Goal: Obtain resource: Obtain resource

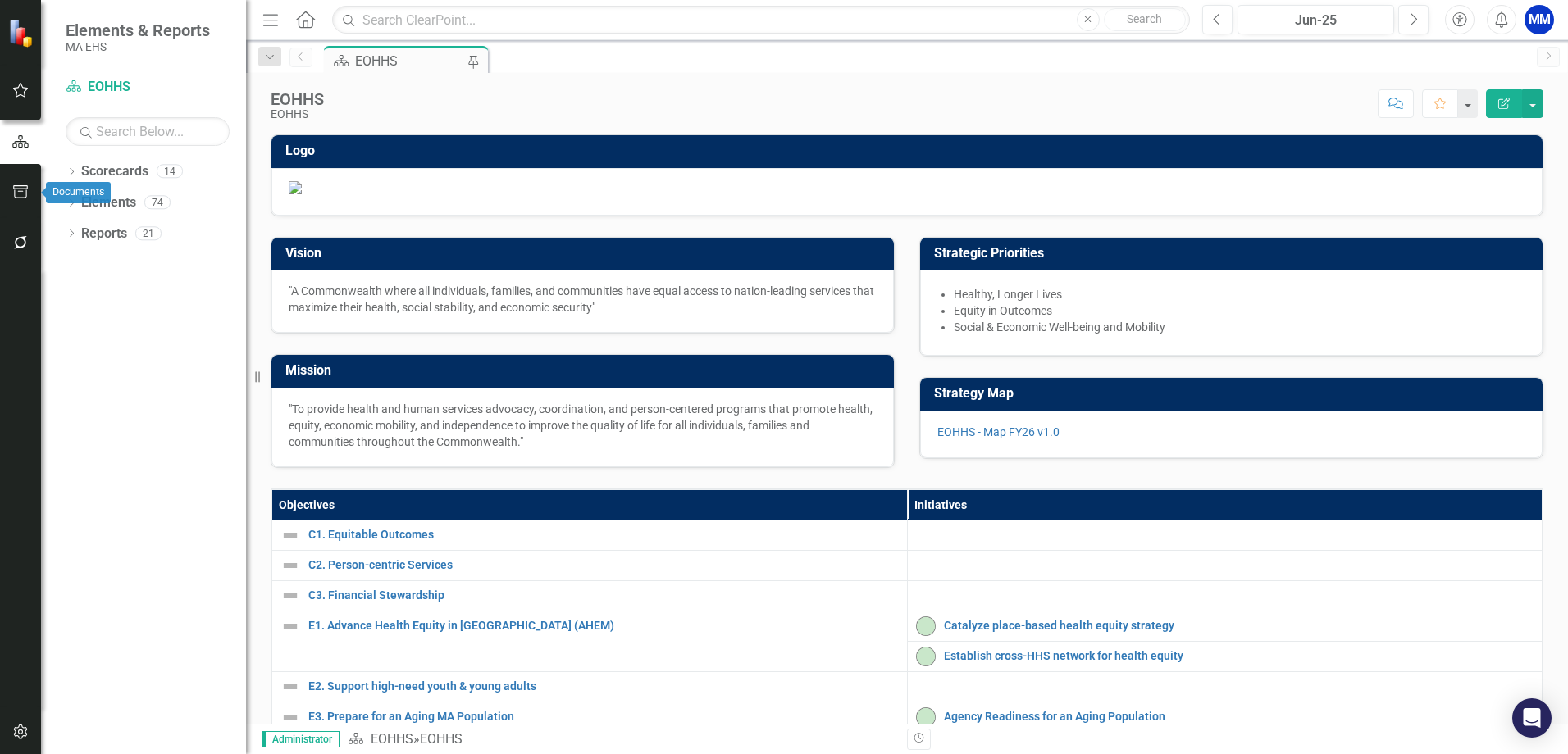
click at [17, 193] on icon "button" at bounding box center [21, 192] width 17 height 13
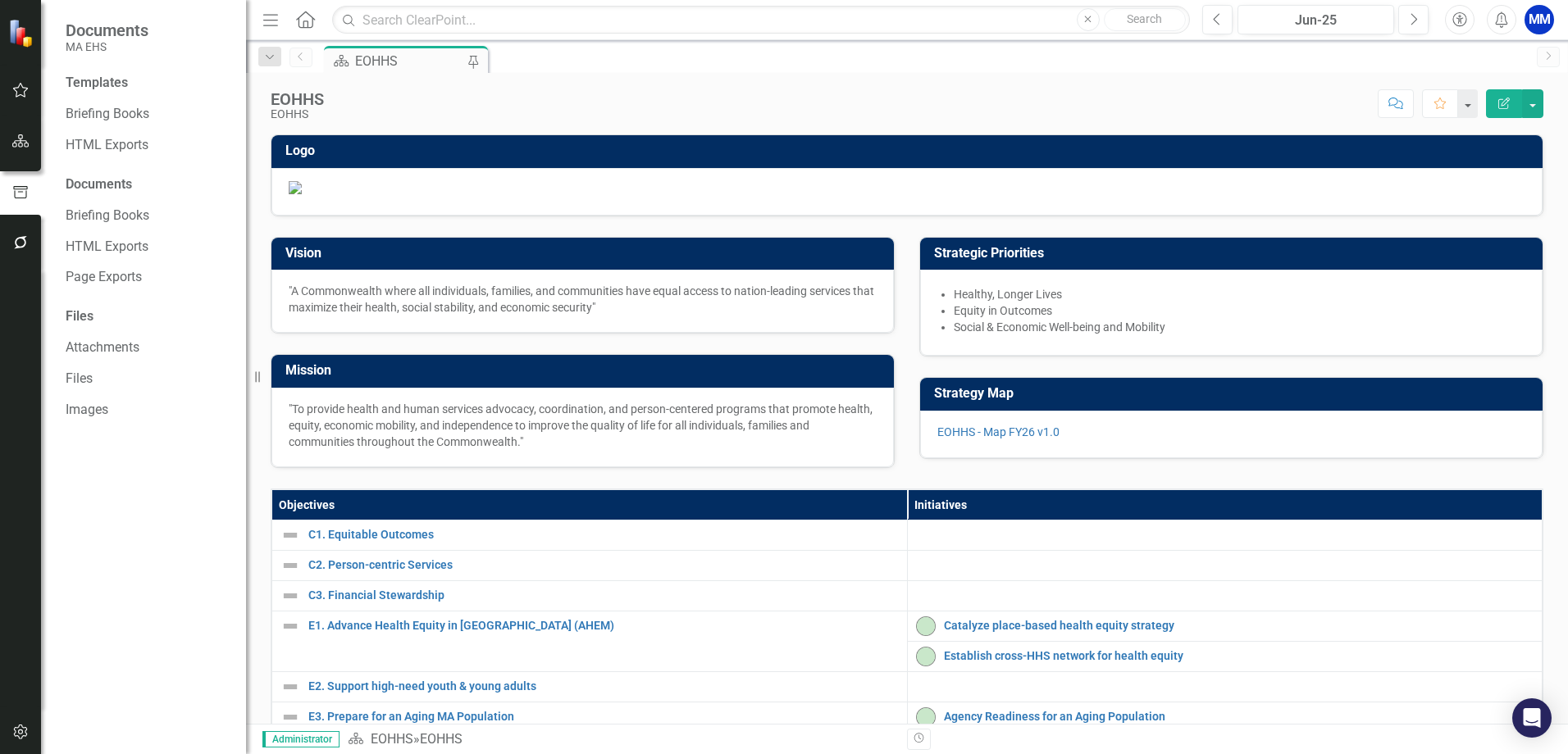
scroll to position [82, 0]
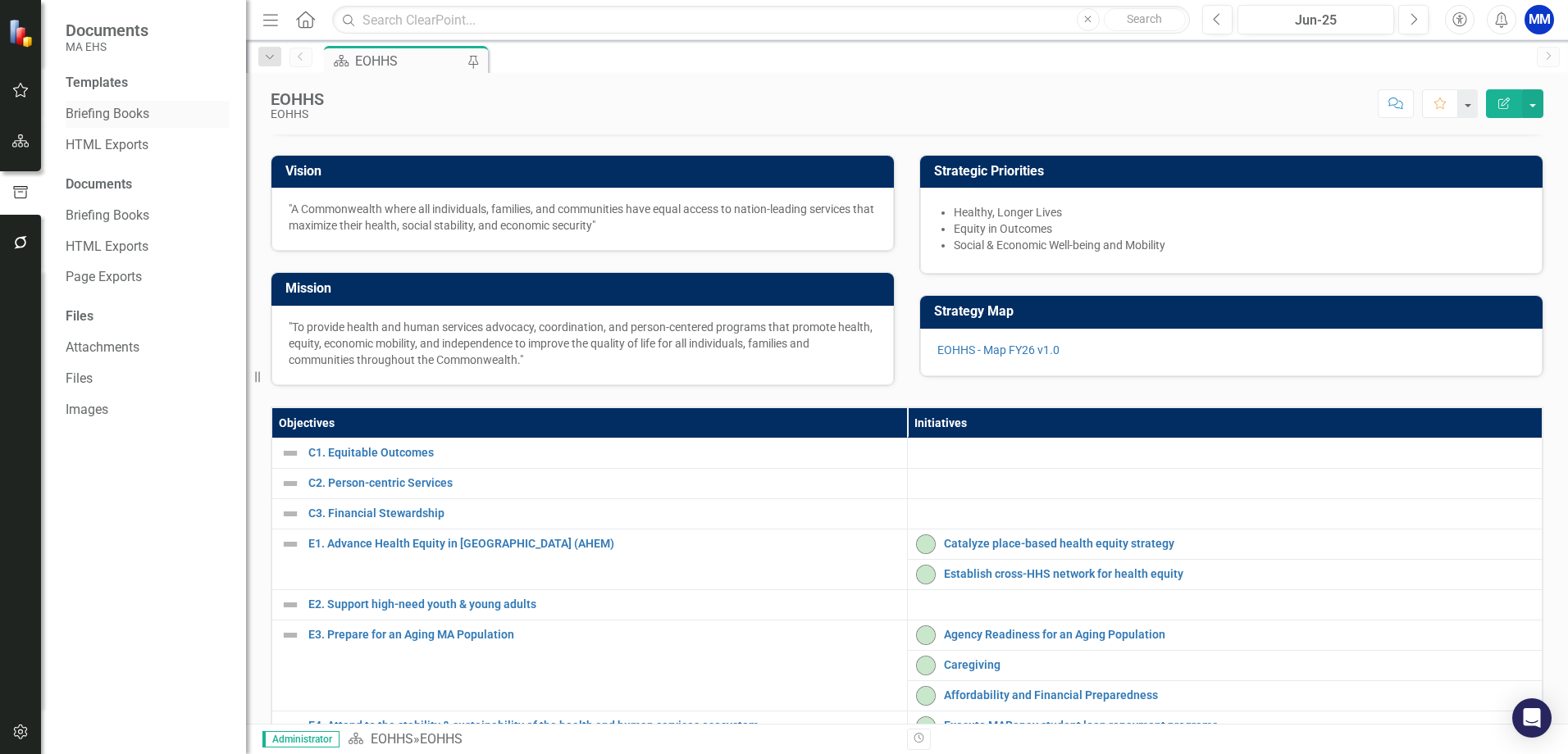
click at [123, 113] on link "Briefing Books" at bounding box center [147, 114] width 164 height 19
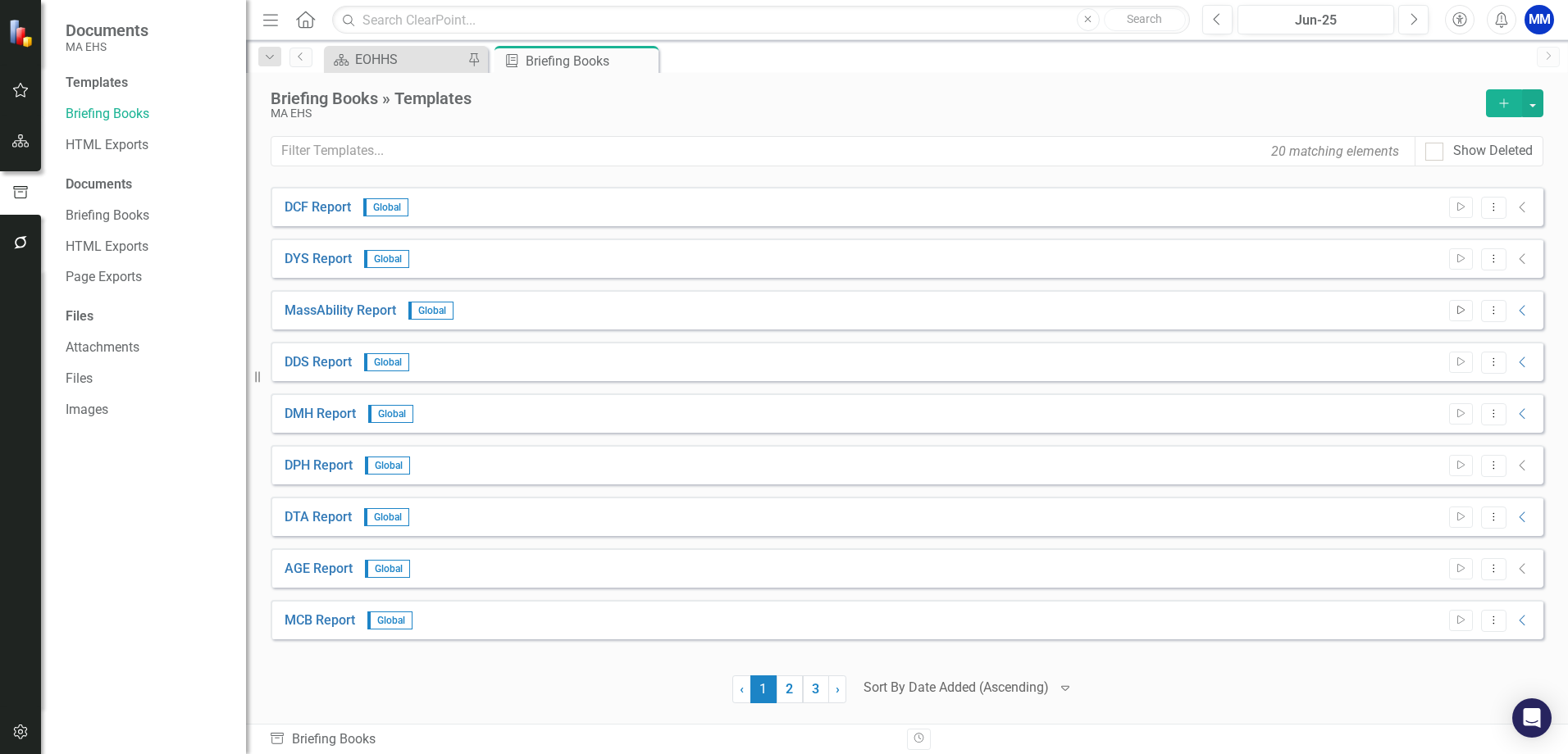
click at [1464, 315] on button "Start" at bounding box center [1461, 311] width 23 height 21
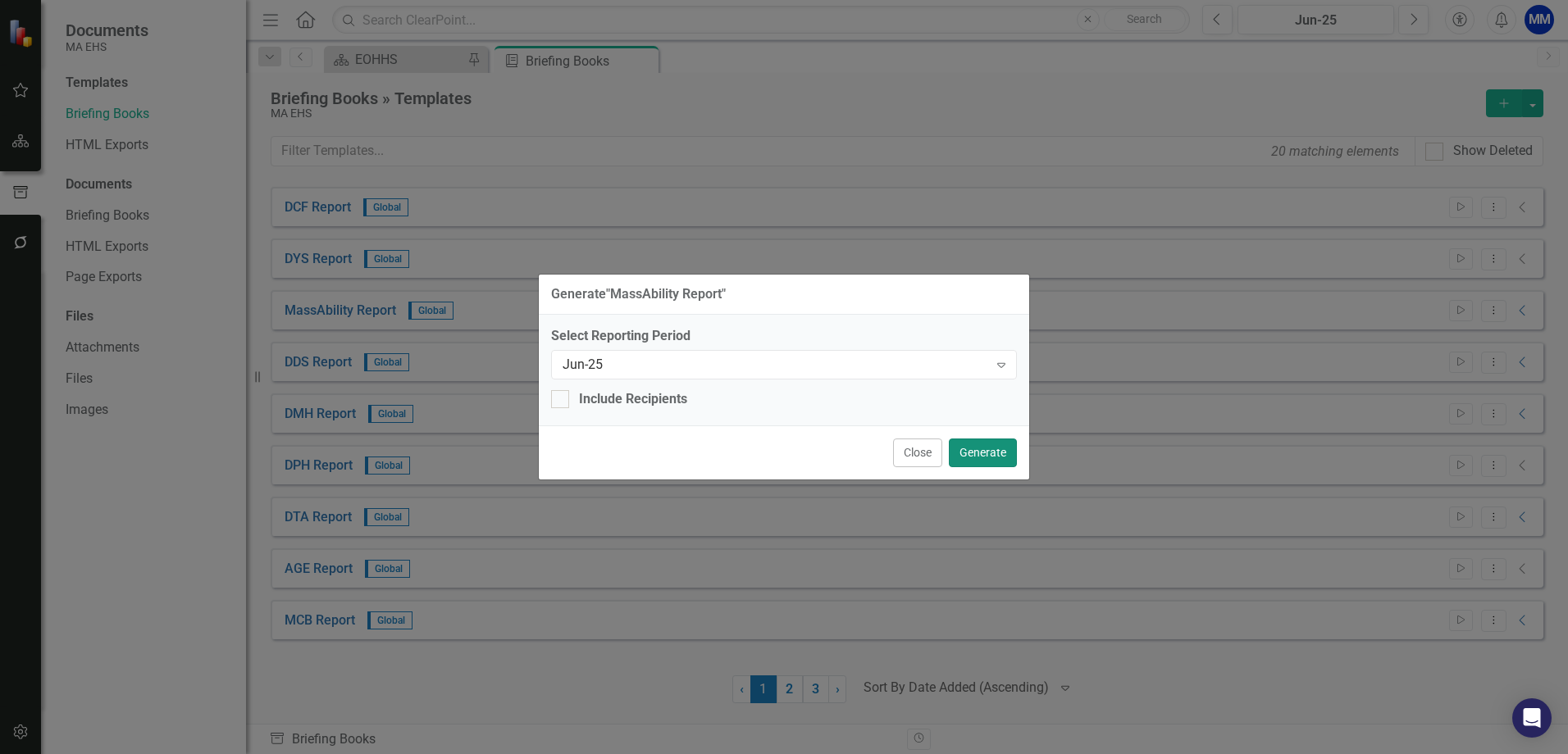
click at [987, 451] on button "Generate" at bounding box center [983, 453] width 68 height 29
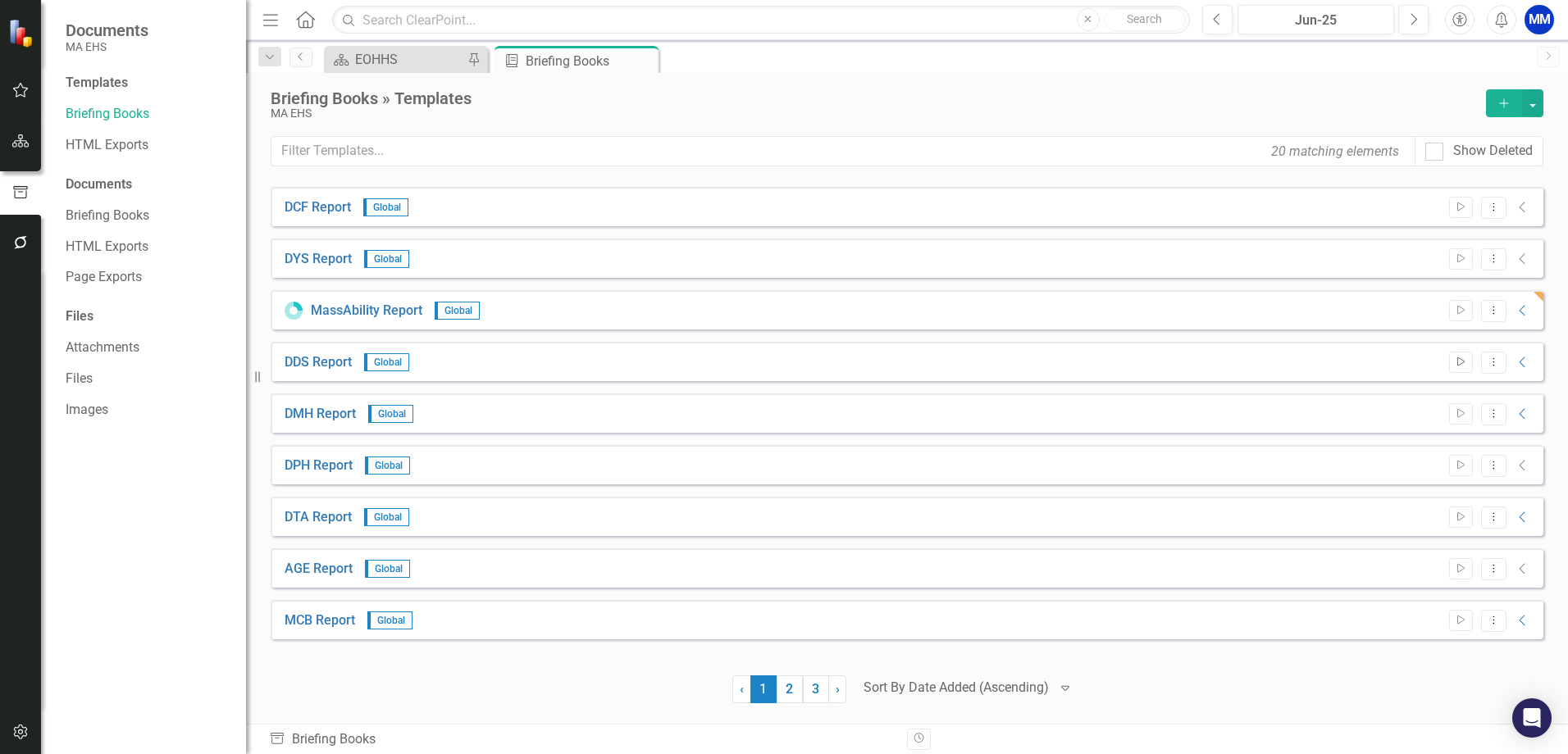
click at [1466, 365] on icon "Start" at bounding box center [1461, 362] width 12 height 10
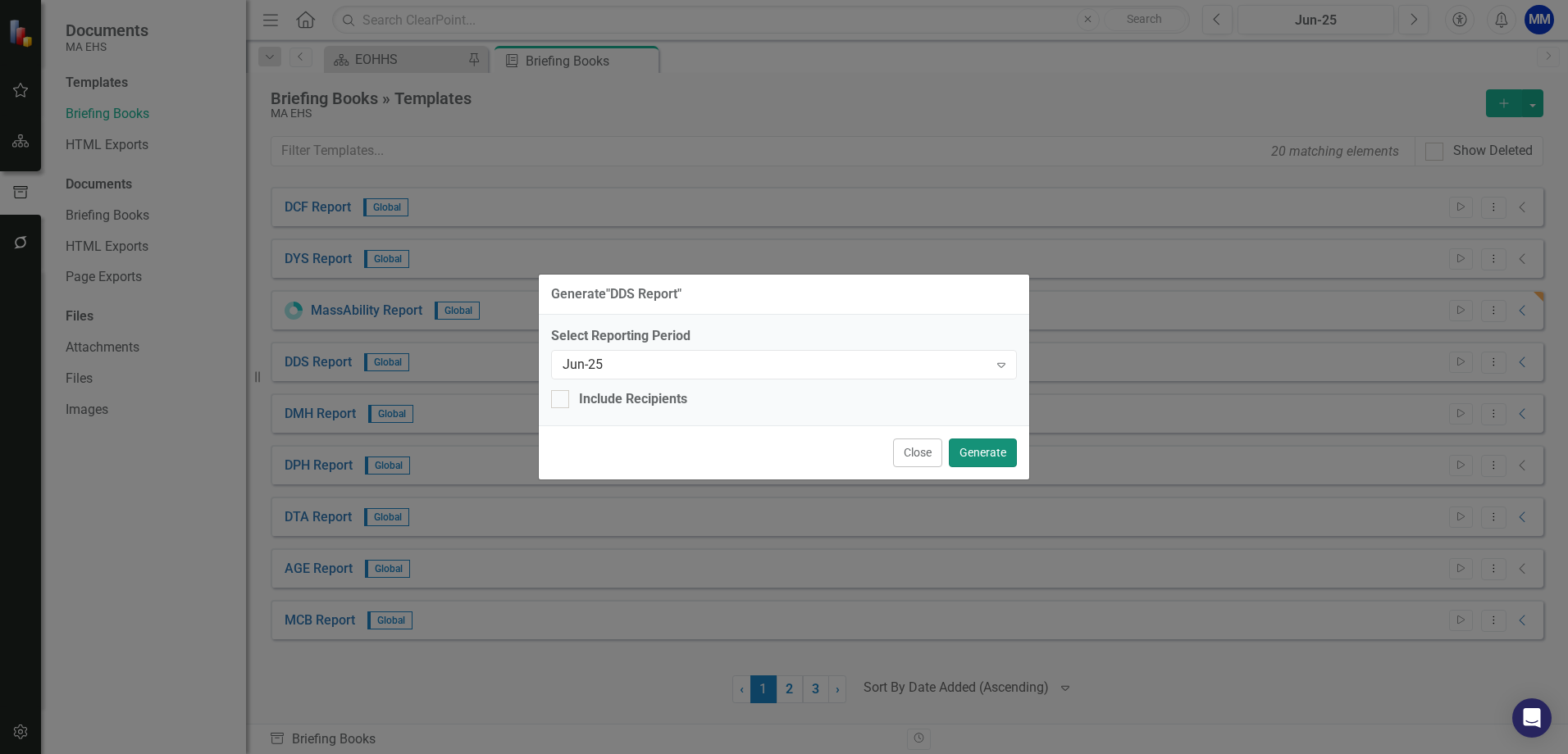
click at [998, 462] on button "Generate" at bounding box center [983, 453] width 68 height 29
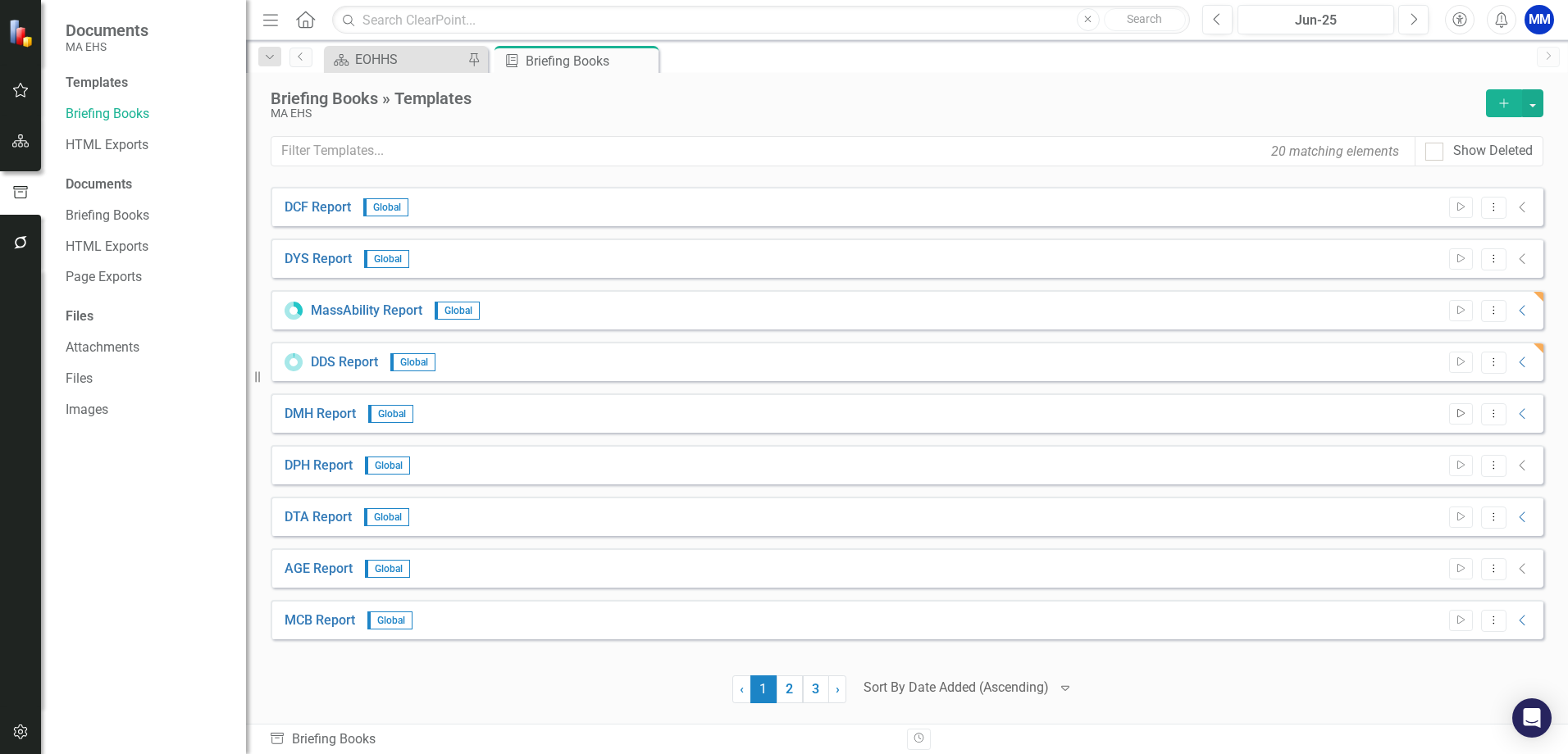
click at [1457, 410] on icon "button" at bounding box center [1461, 413] width 7 height 9
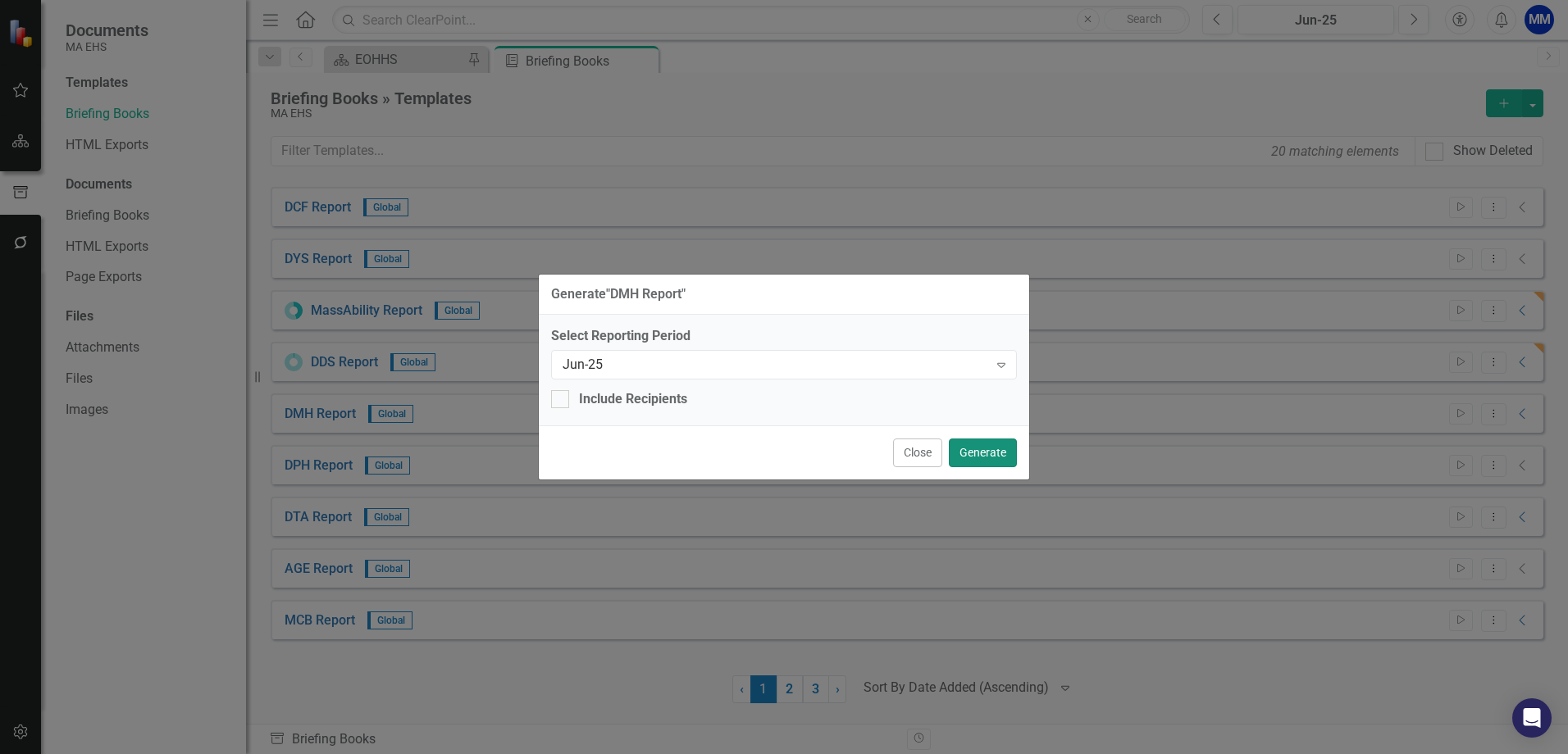
click at [990, 450] on button "Generate" at bounding box center [983, 453] width 68 height 29
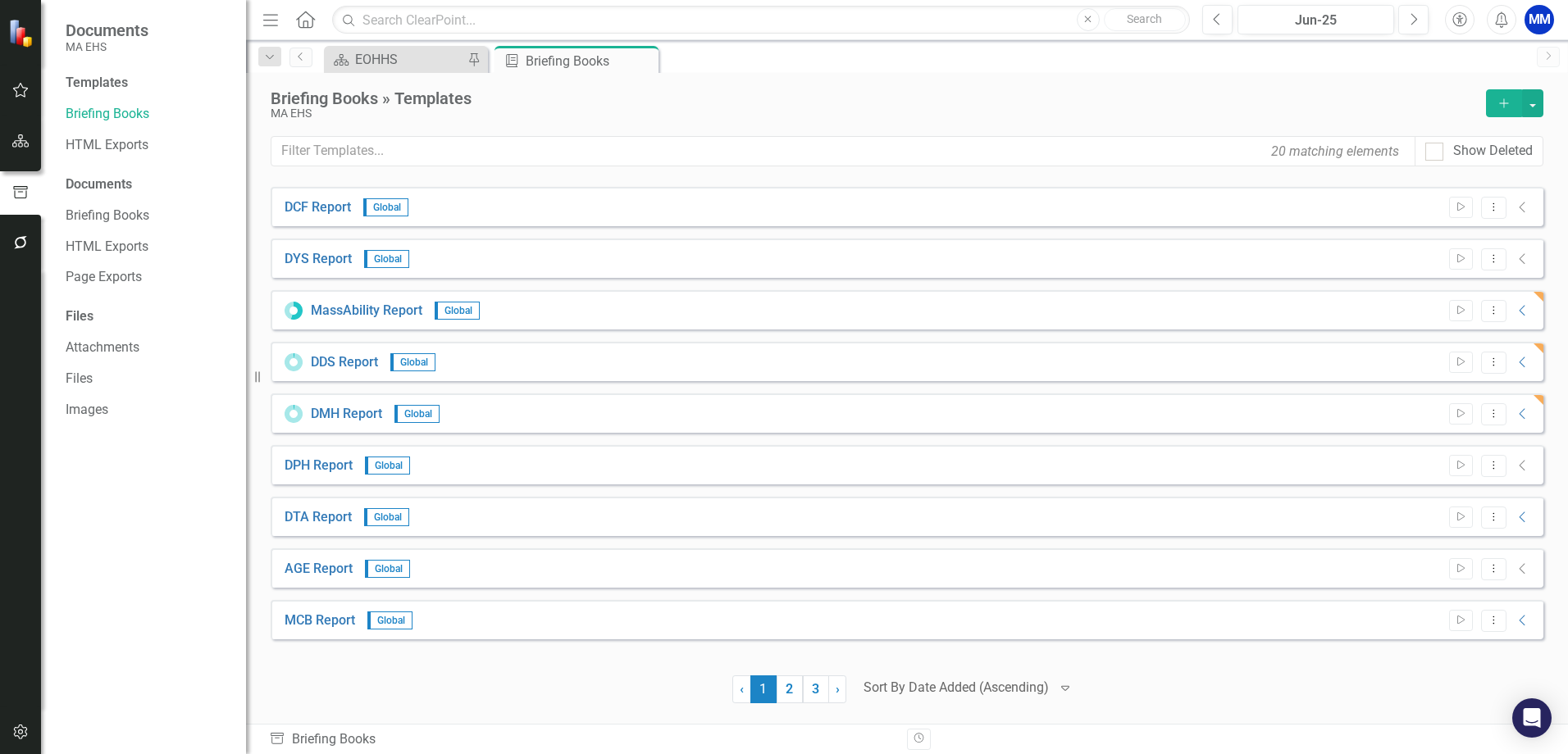
click at [1510, 103] on icon "Add" at bounding box center [1505, 104] width 15 height 11
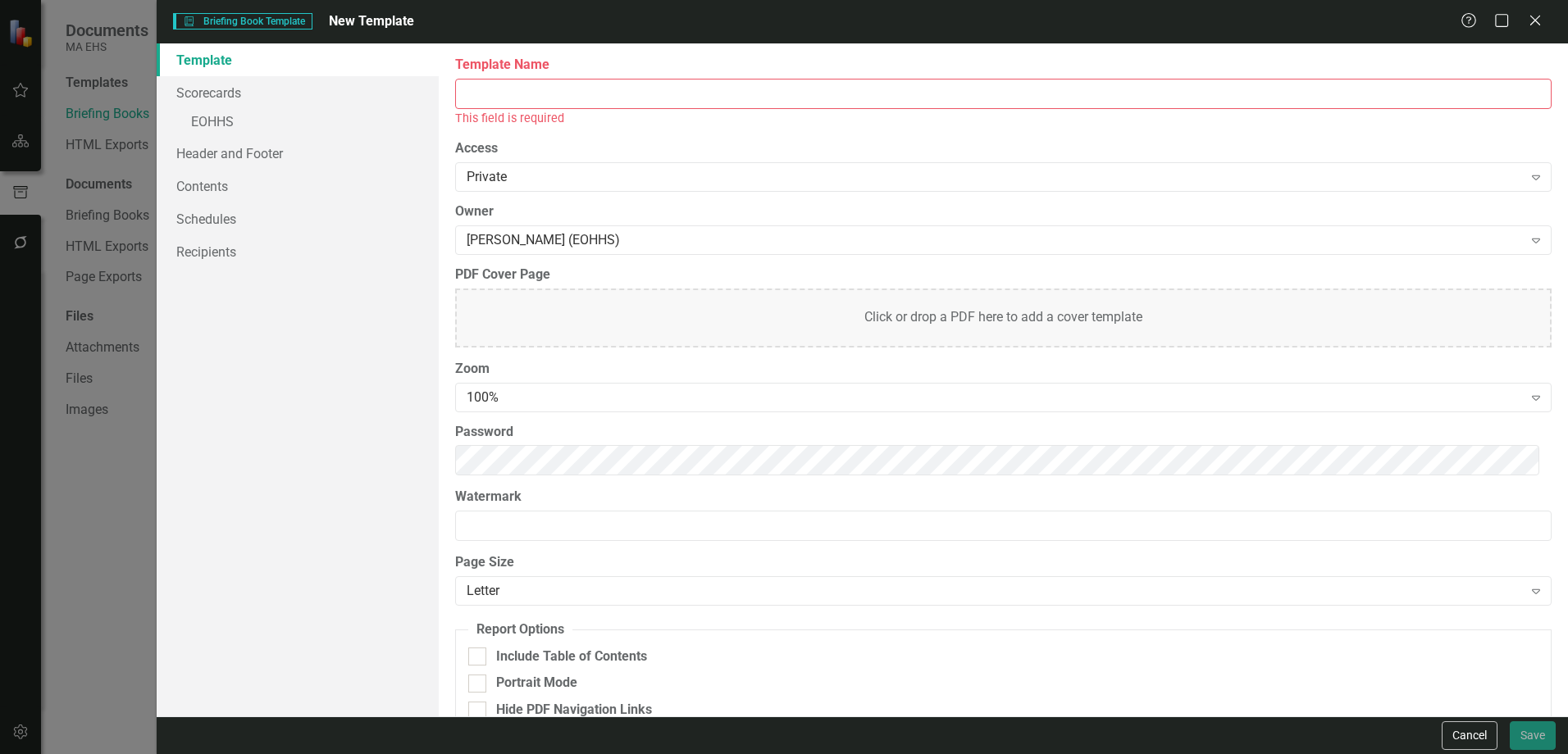
click at [1062, 97] on input "Template Name" at bounding box center [1003, 93] width 1097 height 31
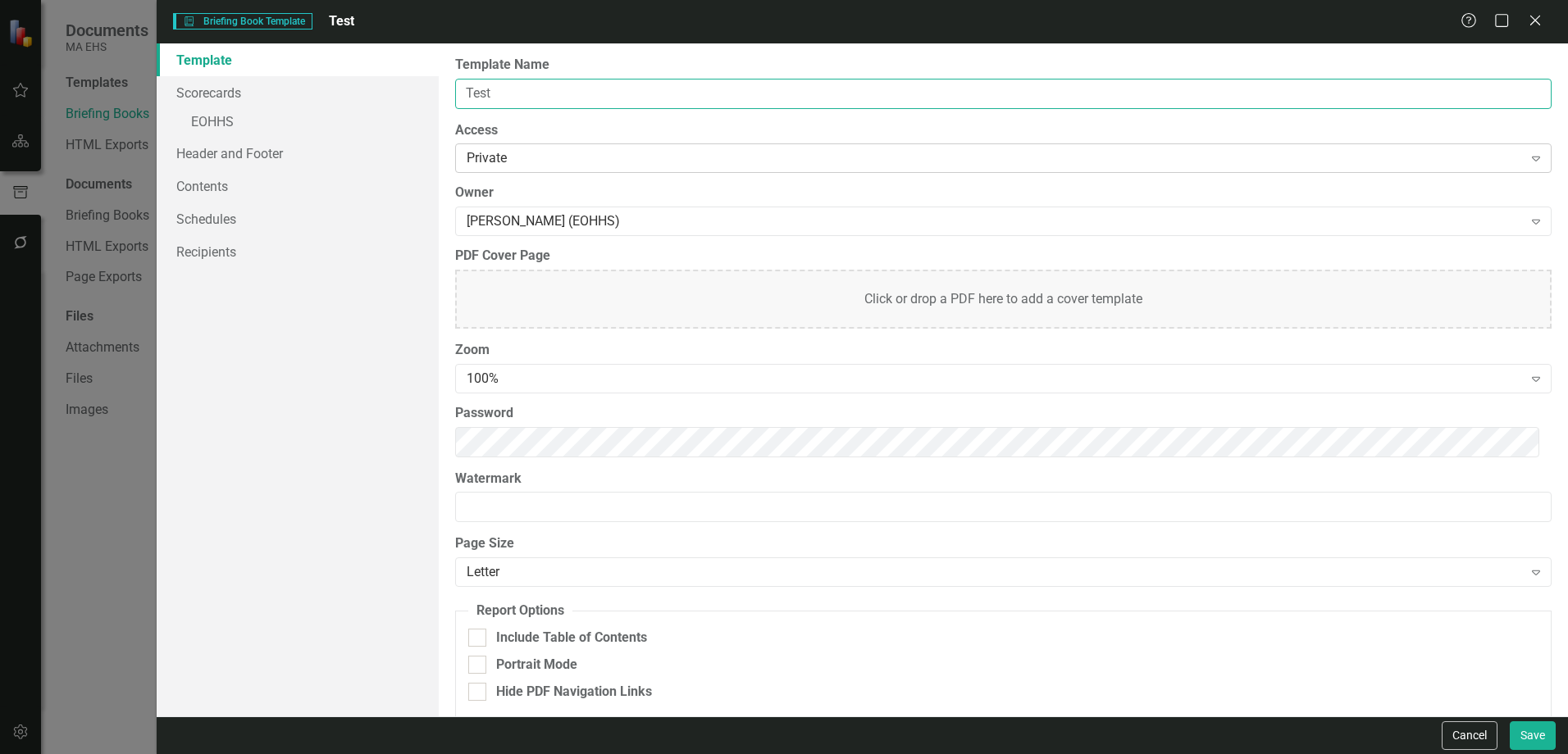
type input "Test briefing book"
click at [243, 86] on link "Scorecards" at bounding box center [298, 92] width 282 height 33
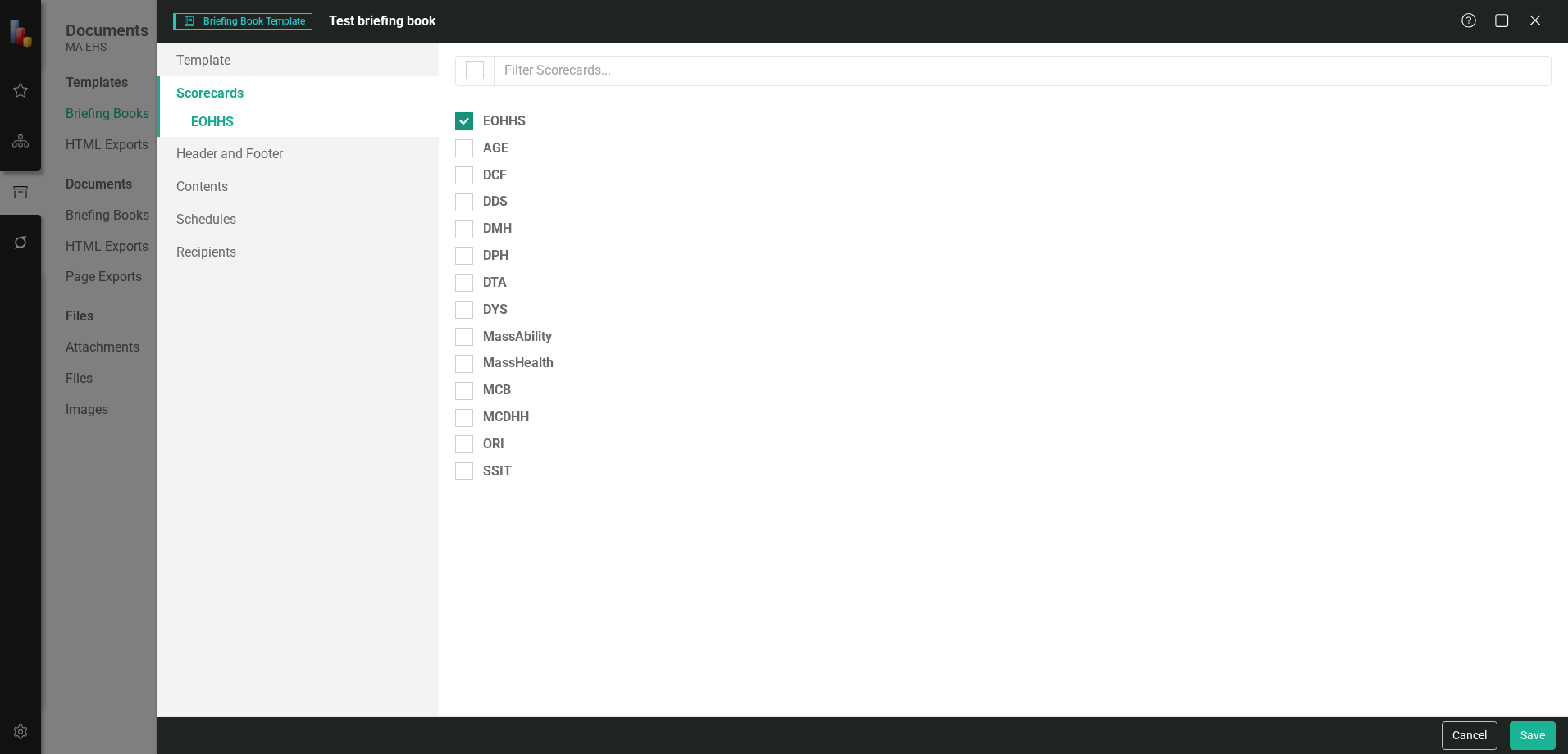
click at [469, 120] on div at bounding box center [464, 120] width 18 height 18
click at [466, 120] on input "EOHHS" at bounding box center [460, 117] width 10 height 10
checkbox input "false"
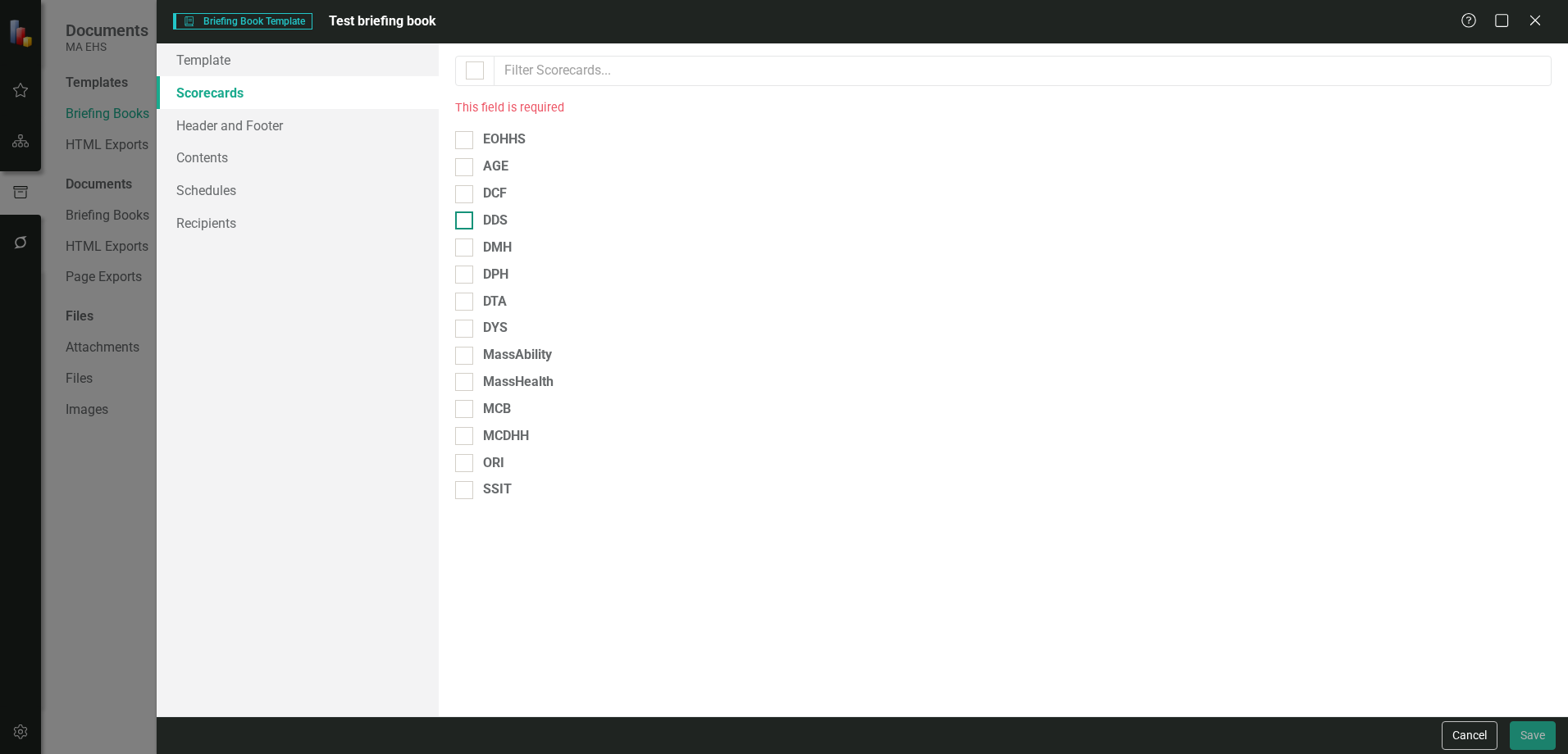
click at [477, 222] on div "DDS" at bounding box center [1003, 221] width 1097 height 19
click at [466, 222] on input "DDS" at bounding box center [460, 216] width 10 height 10
checkbox input "true"
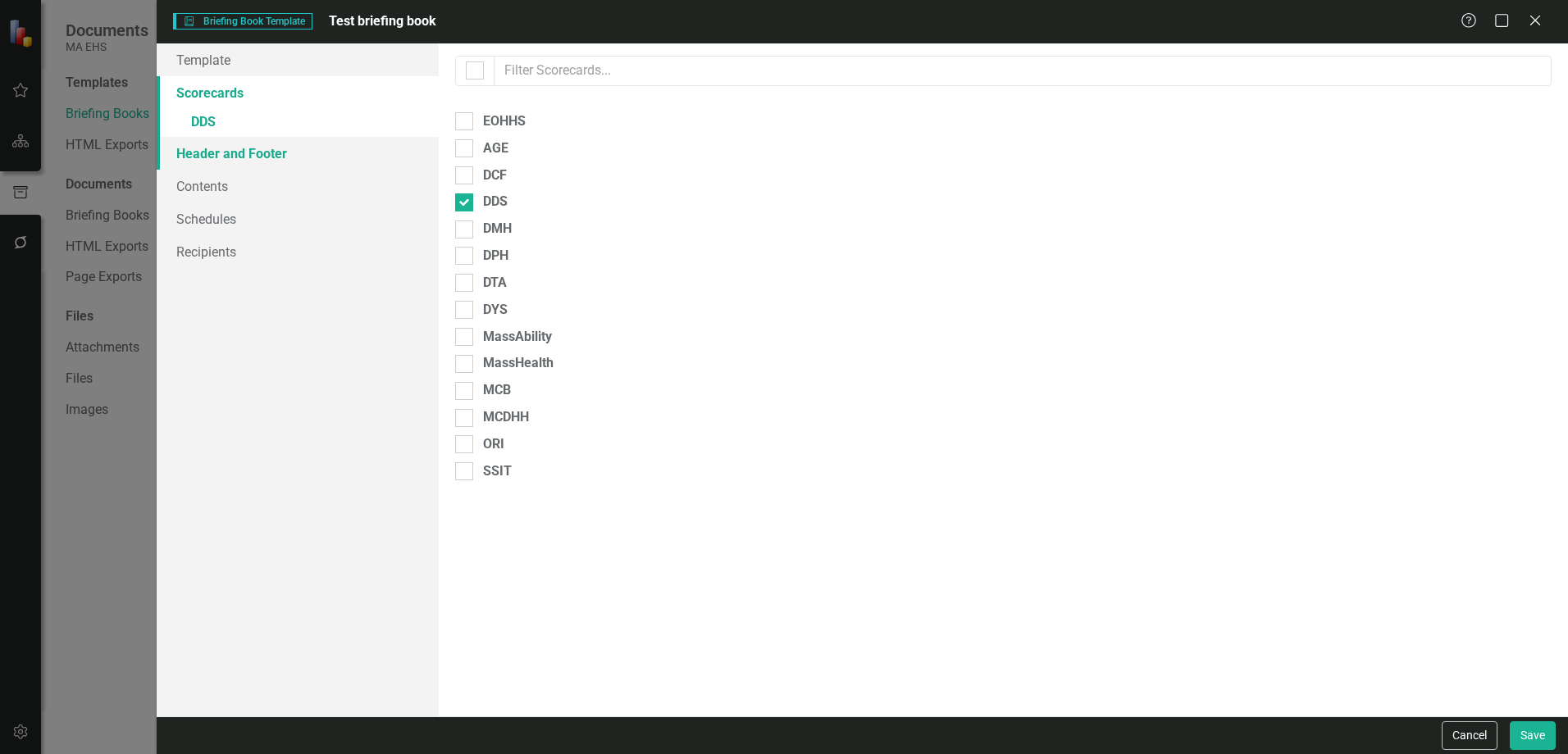
click at [239, 161] on link "Header and Footer" at bounding box center [298, 153] width 282 height 33
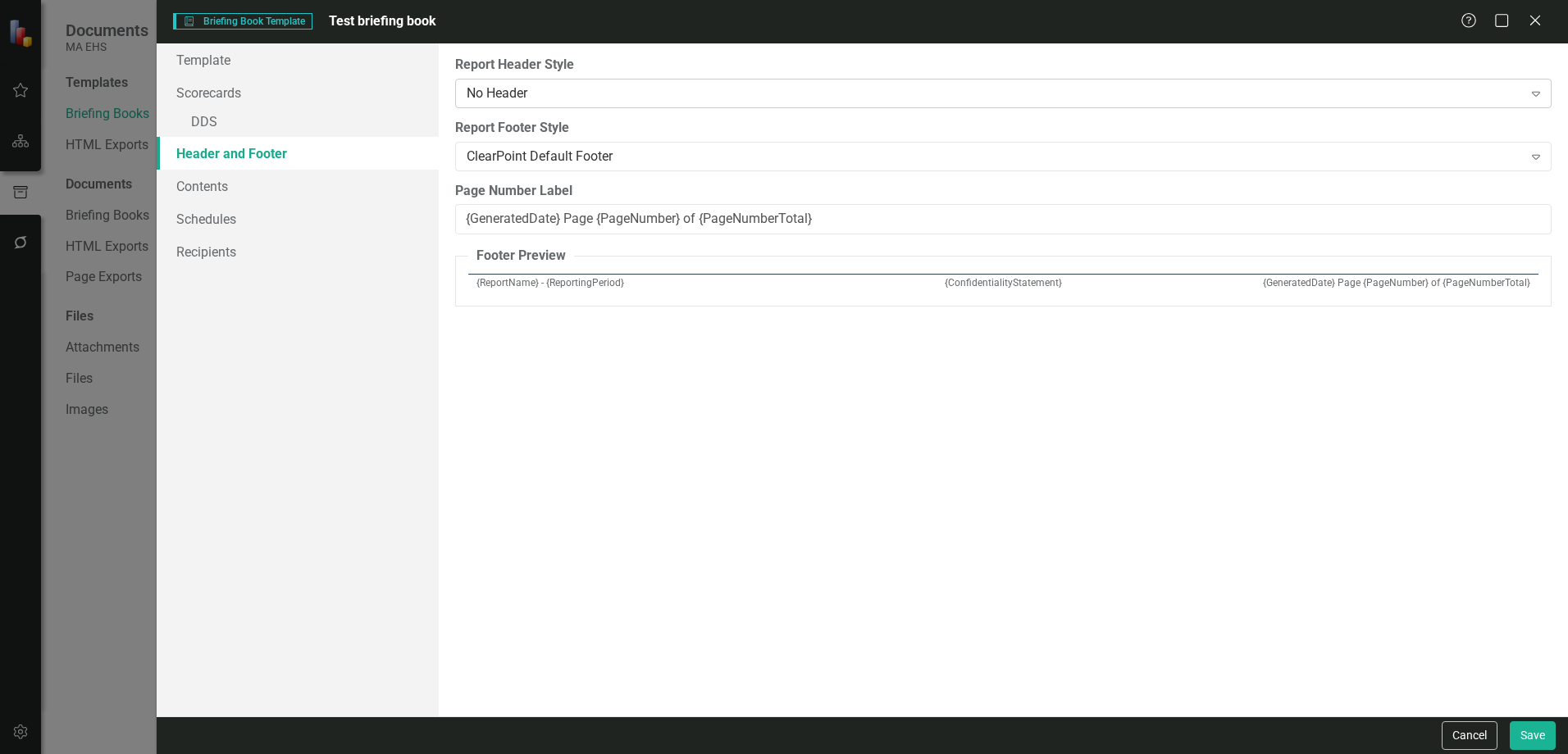
click at [518, 95] on div "No Header" at bounding box center [994, 93] width 1056 height 19
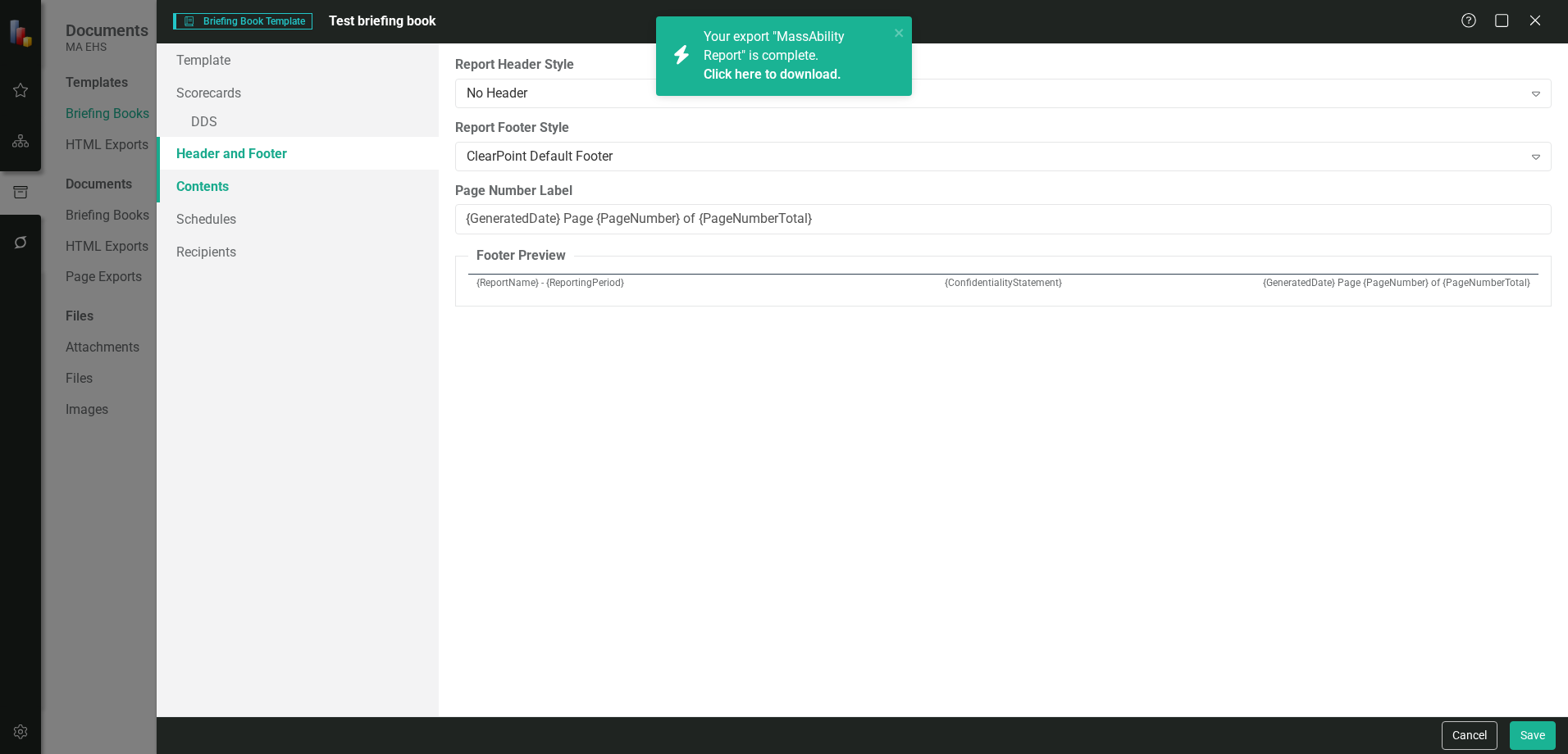
click at [273, 186] on link "Contents" at bounding box center [298, 186] width 282 height 33
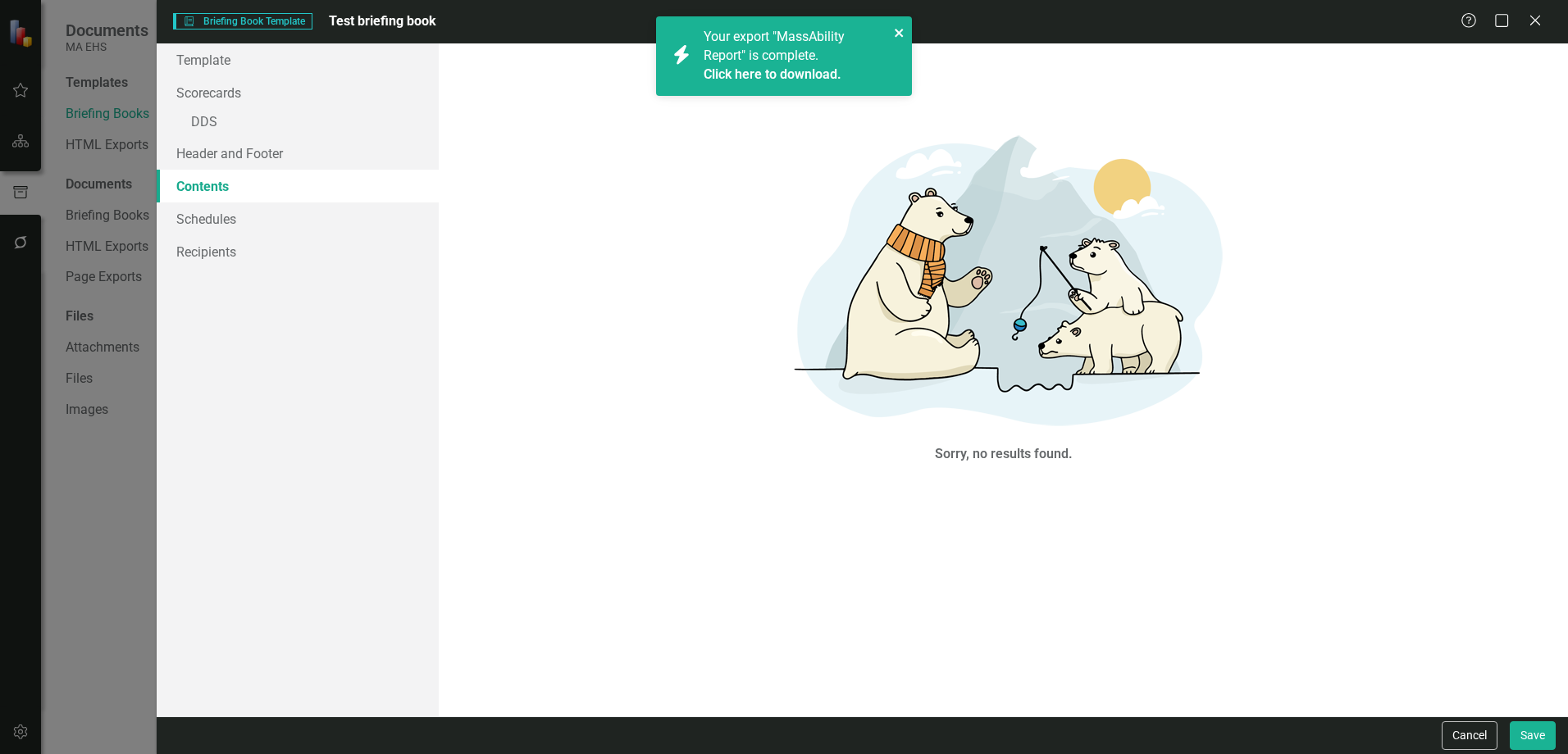
click at [904, 35] on icon "close" at bounding box center [900, 33] width 11 height 13
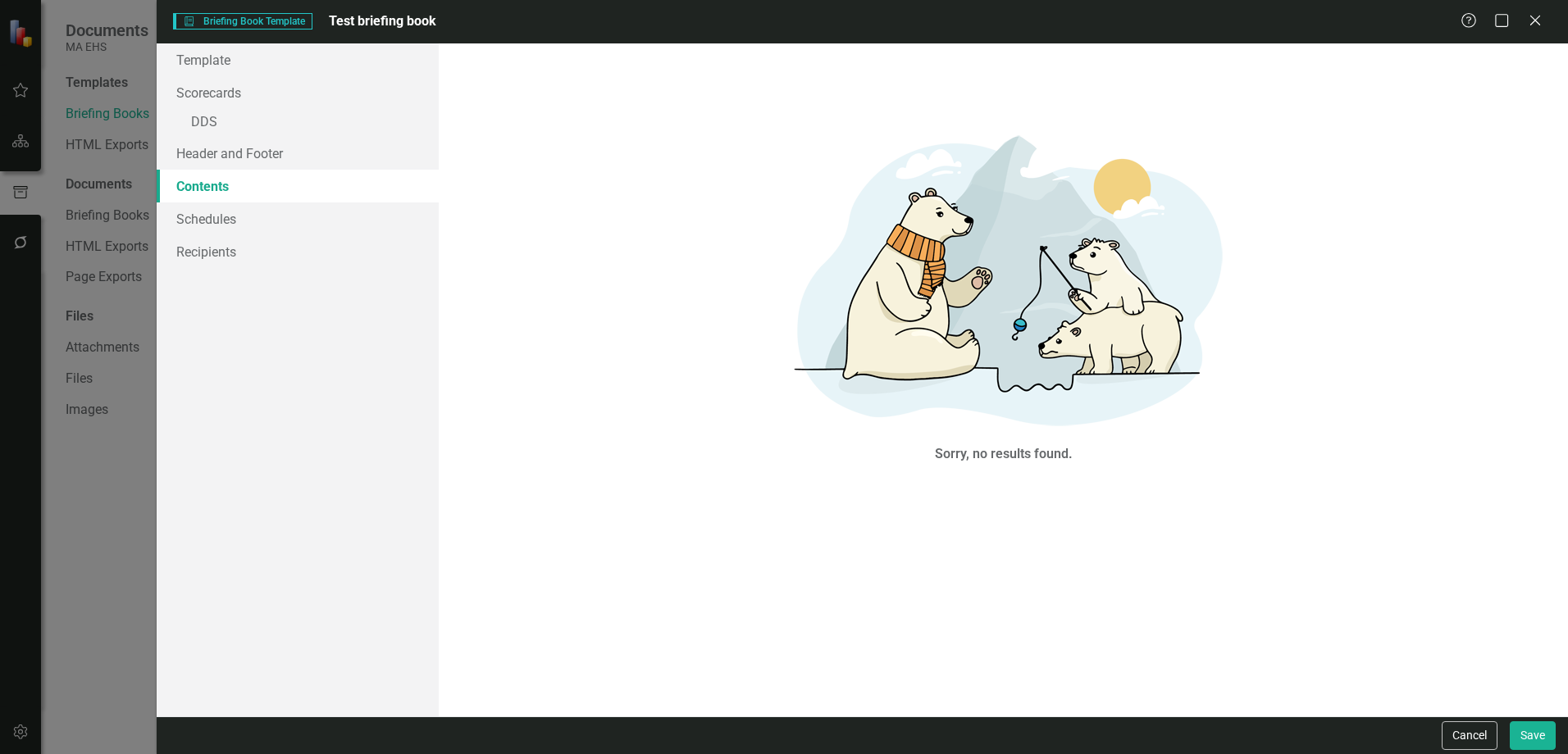
click at [332, 185] on link "Contents" at bounding box center [298, 186] width 282 height 33
click at [1032, 436] on img at bounding box center [1003, 276] width 492 height 328
click at [1017, 496] on div "Sorry, no results found." at bounding box center [1003, 293] width 492 height 474
click at [208, 216] on link "Schedules" at bounding box center [298, 218] width 282 height 33
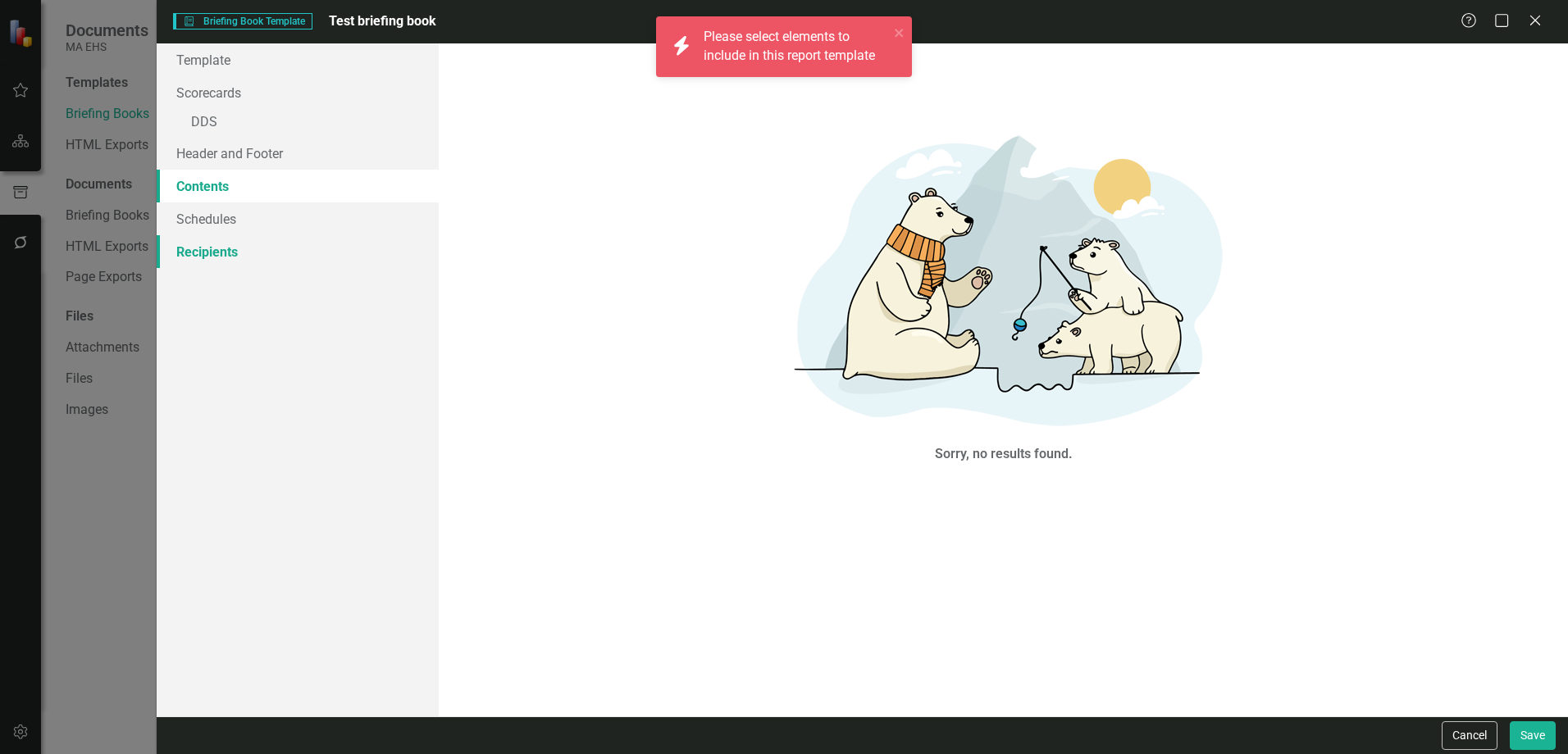
click at [211, 251] on link "Recipients" at bounding box center [298, 251] width 282 height 33
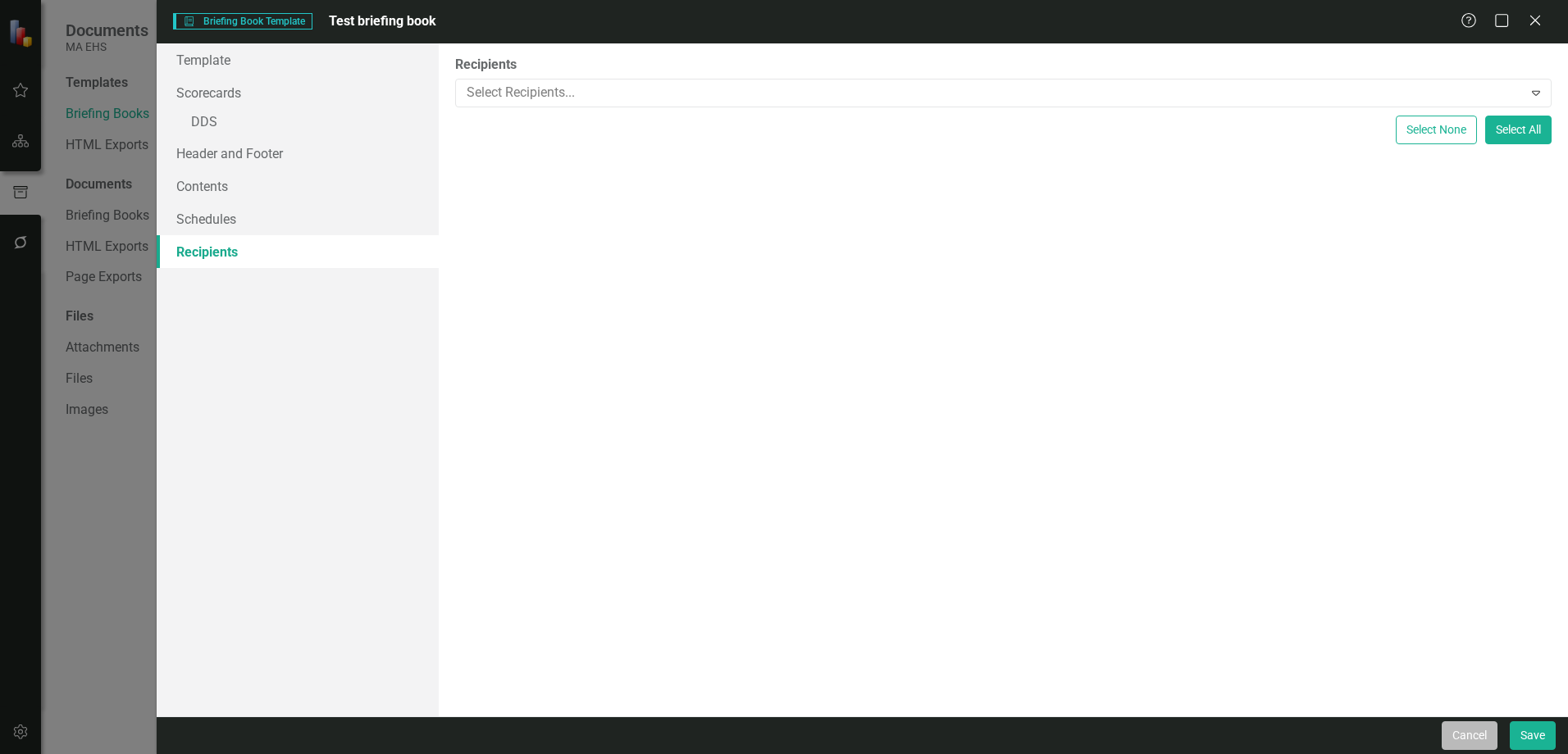
click at [1453, 737] on button "Cancel" at bounding box center [1470, 735] width 56 height 29
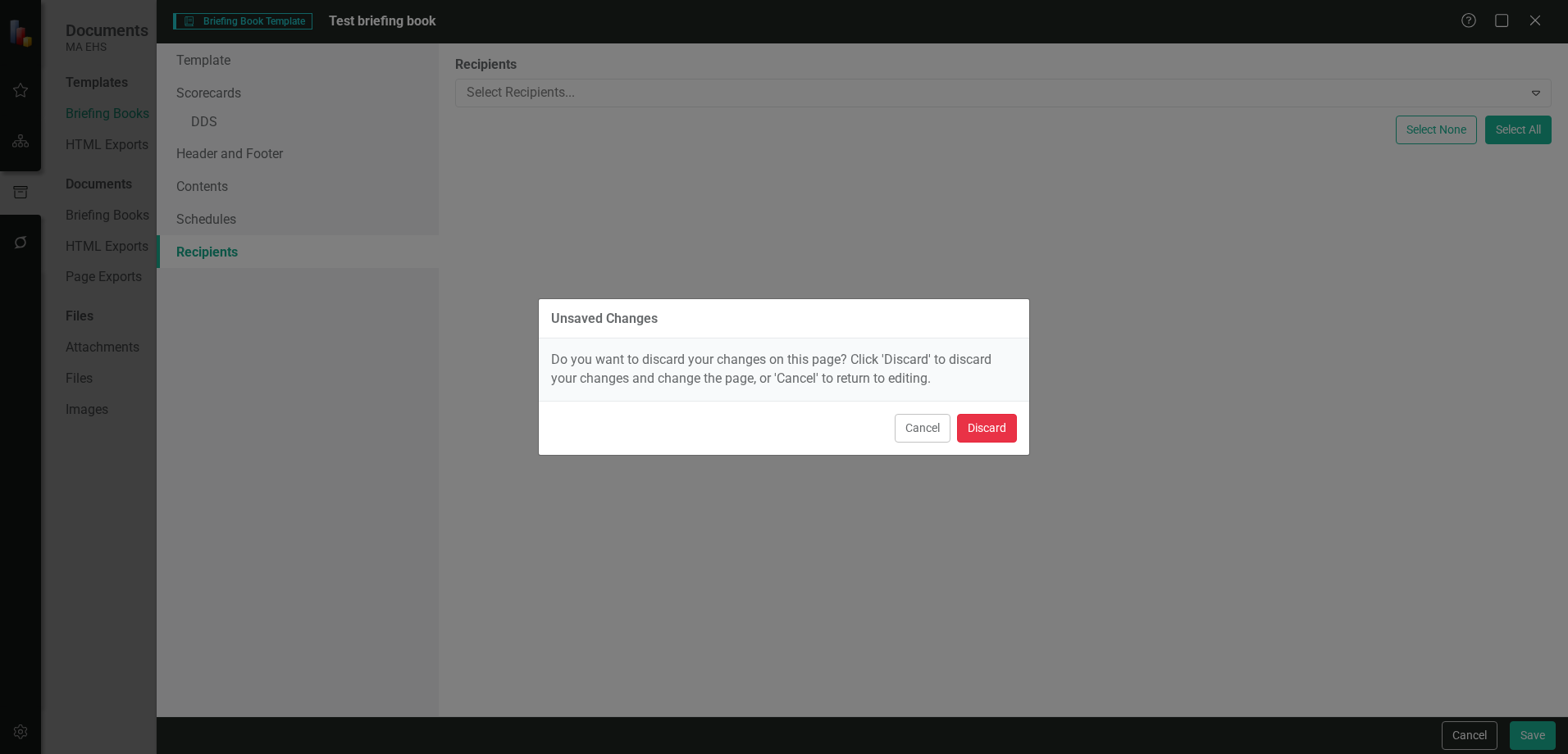
click at [1010, 420] on button "Discard" at bounding box center [987, 428] width 60 height 29
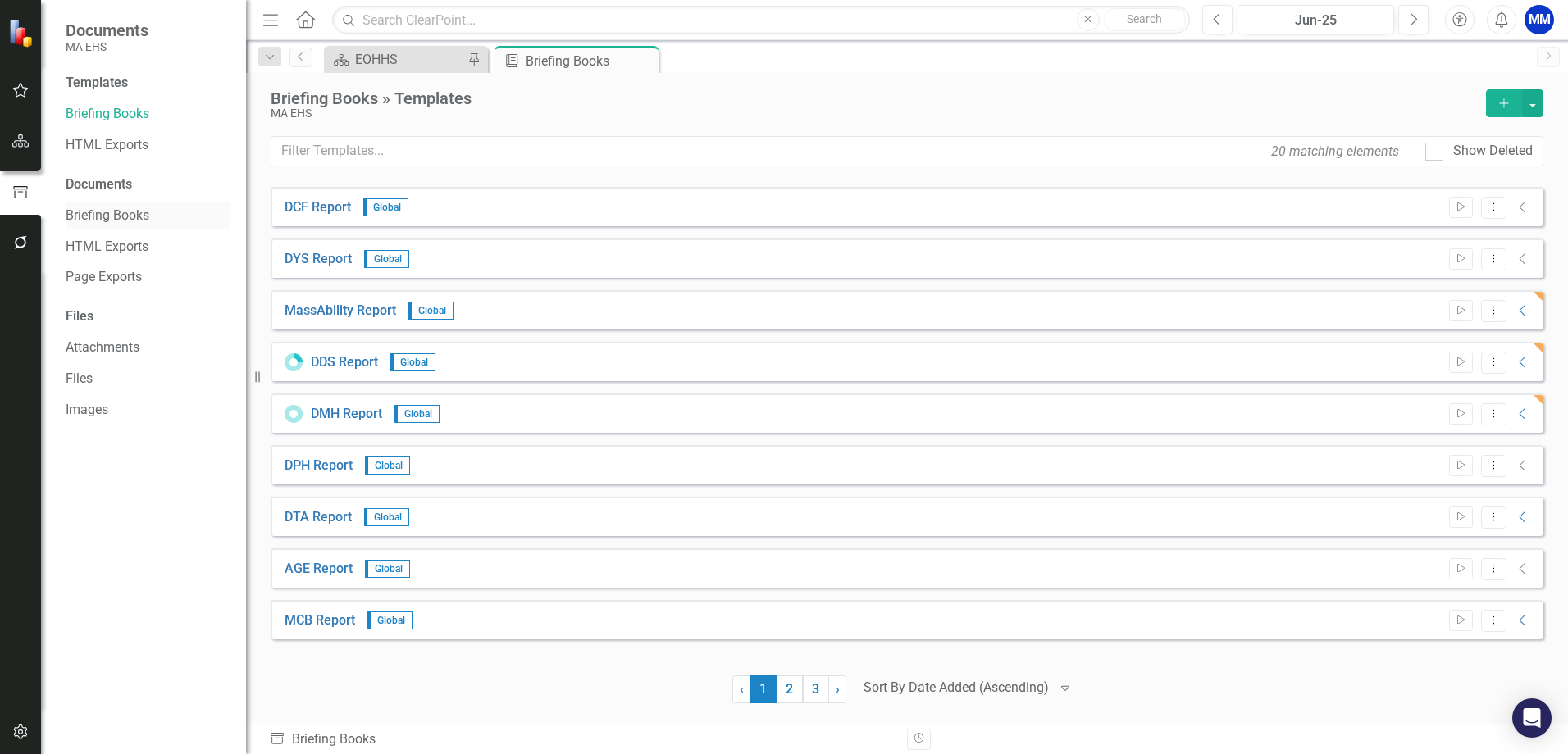
click at [146, 213] on link "Briefing Books" at bounding box center [147, 216] width 164 height 19
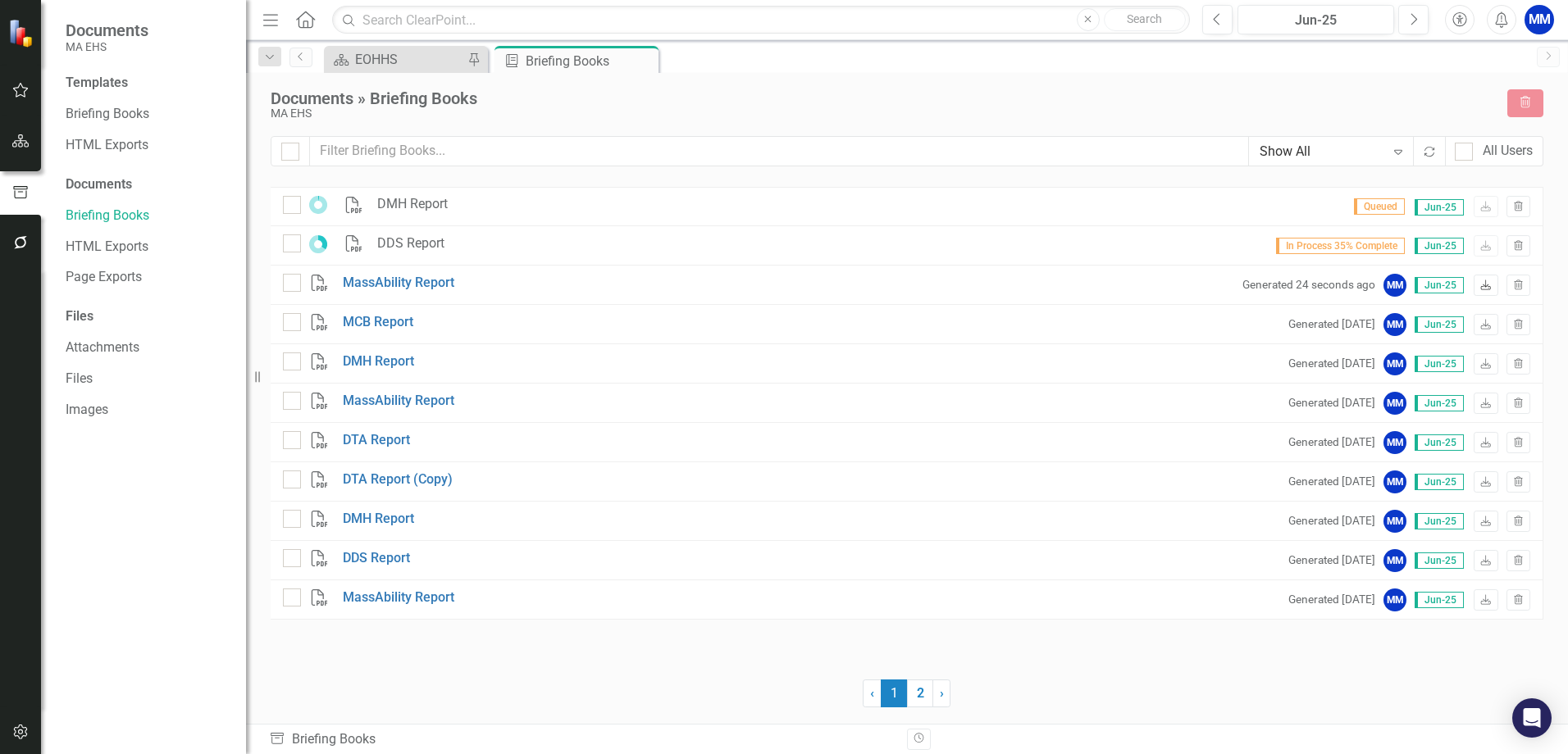
click at [1488, 287] on icon "Download" at bounding box center [1485, 286] width 12 height 10
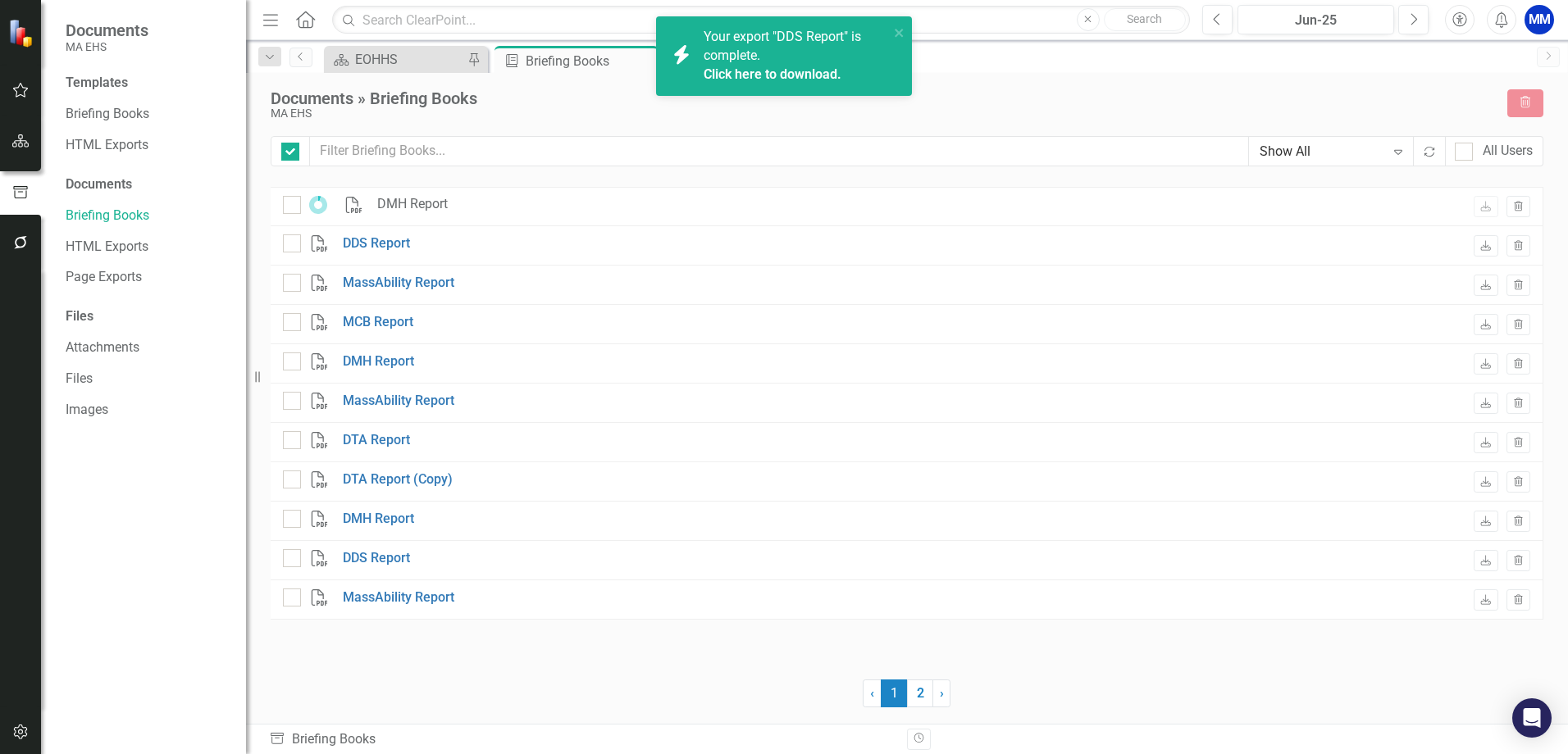
checkbox input "false"
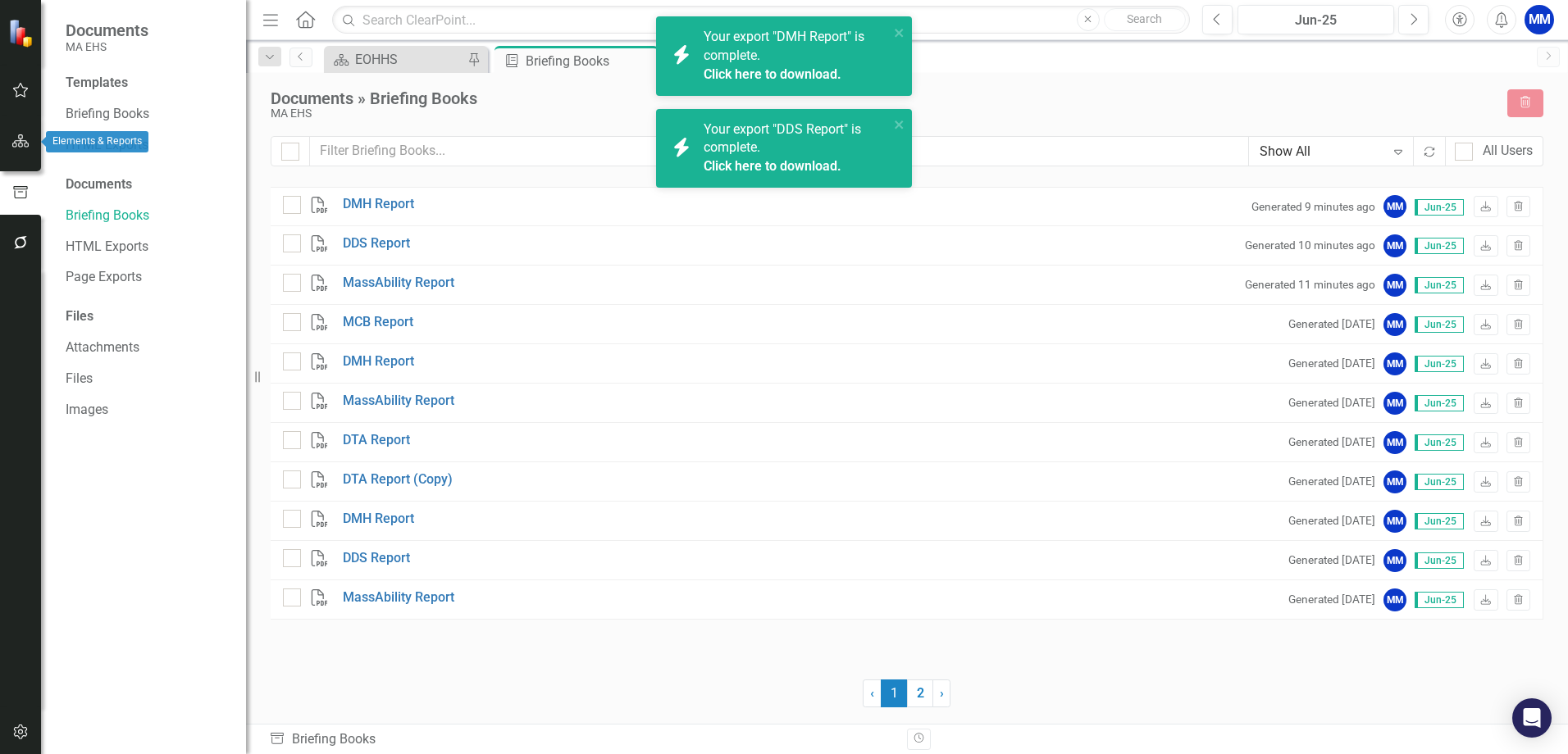
click at [13, 155] on button "button" at bounding box center [21, 142] width 37 height 35
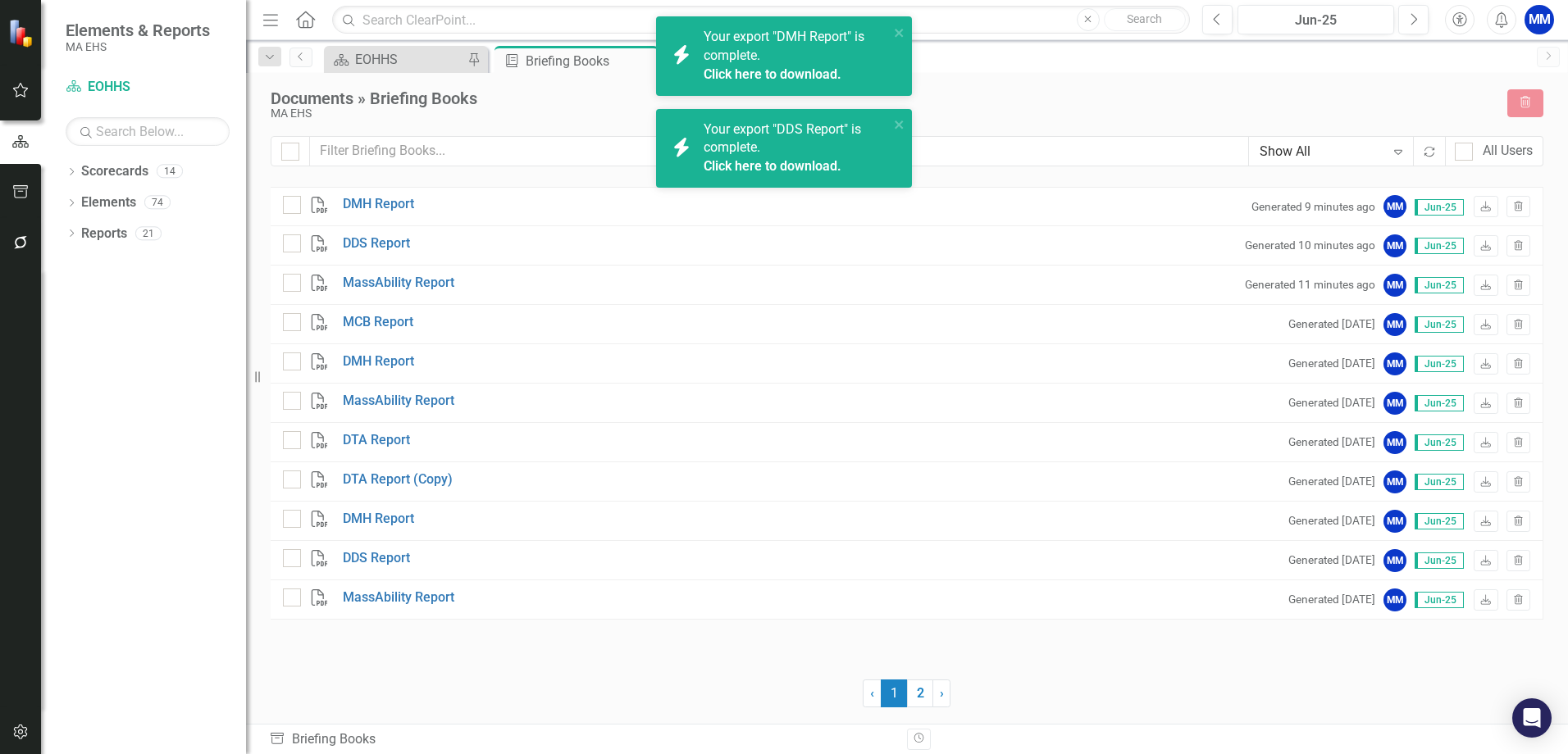
click at [62, 170] on div "Dropdown Scorecards 14 Dropdown EOHHS AGE DCF DDS DMH DPH DTA DYS MassAbility M…" at bounding box center [144, 456] width 205 height 596
click at [74, 173] on icon "Dropdown" at bounding box center [71, 174] width 11 height 9
click at [78, 197] on icon "Dropdown" at bounding box center [79, 202] width 12 height 10
click at [142, 455] on link "MassAbility" at bounding box center [175, 452] width 139 height 19
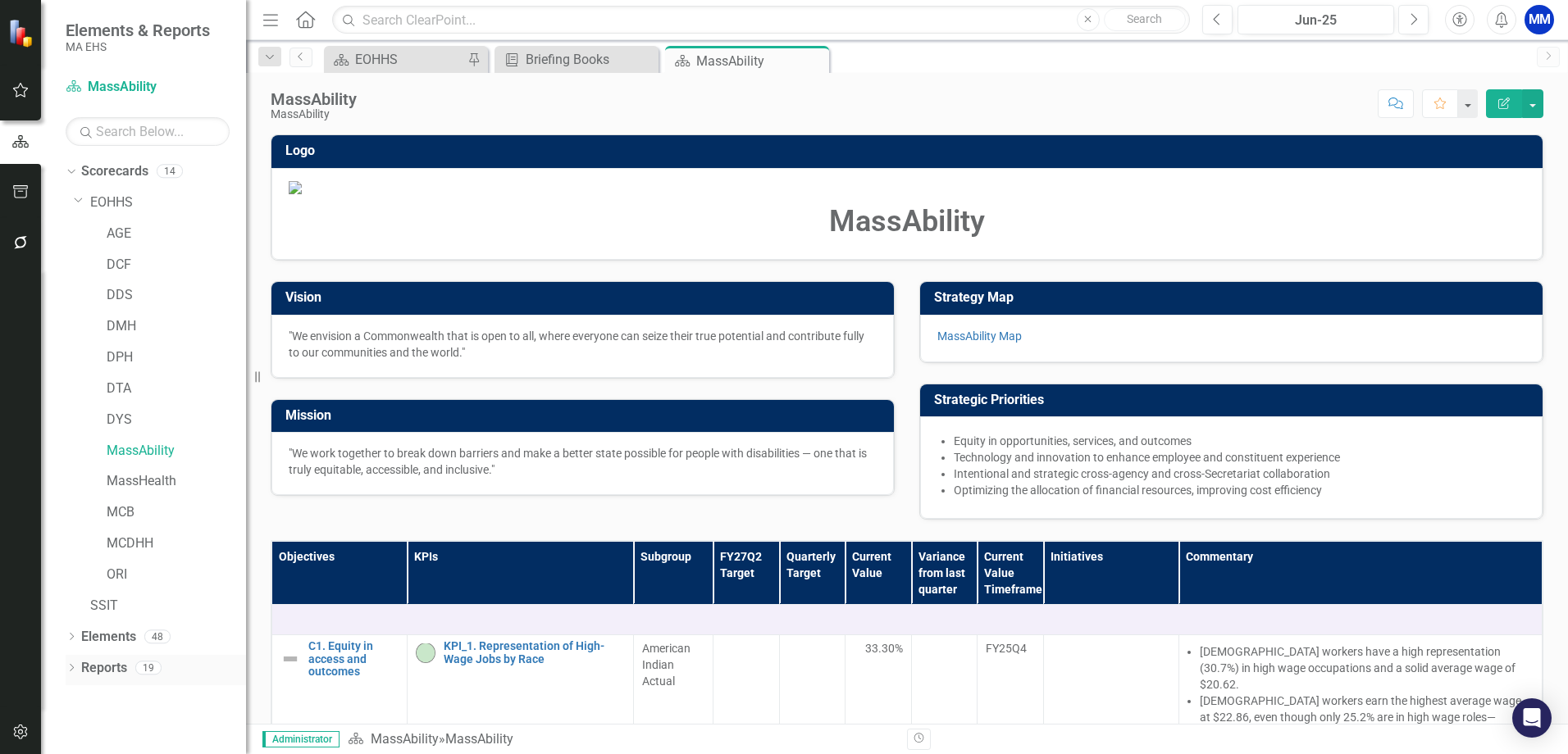
click at [70, 666] on icon "Dropdown" at bounding box center [71, 670] width 11 height 9
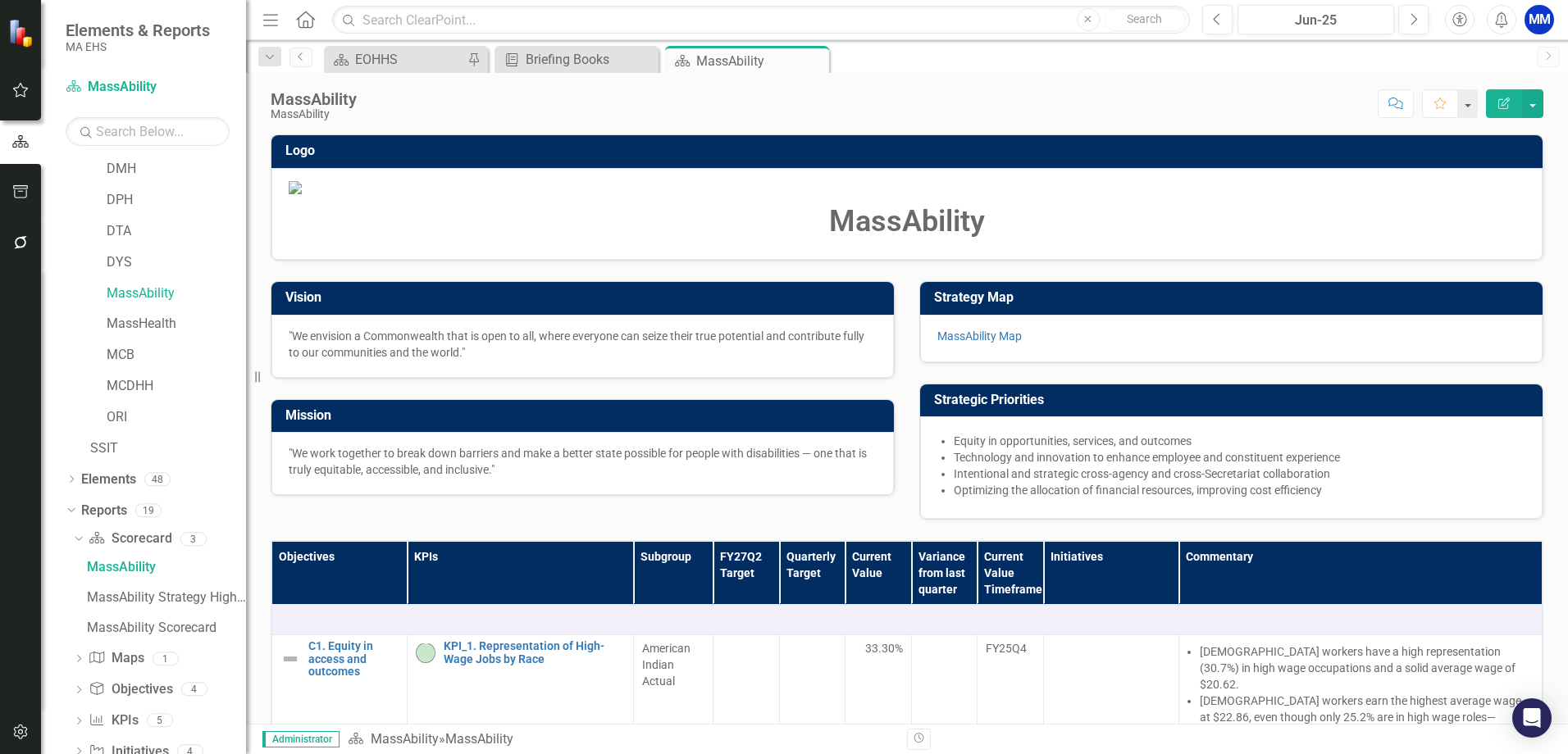
scroll to position [259, 0]
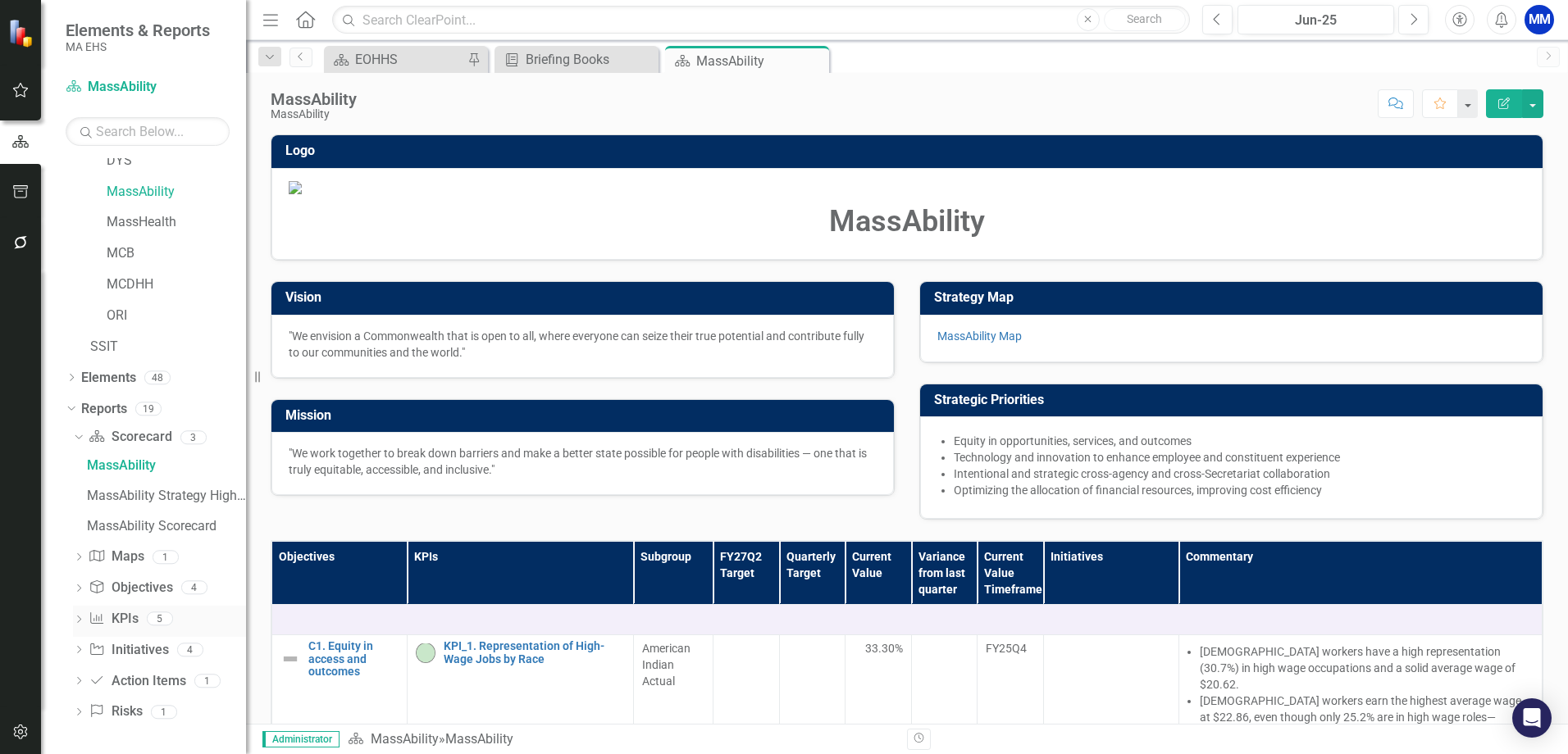
click at [133, 619] on link "KPI KPIs" at bounding box center [113, 620] width 49 height 19
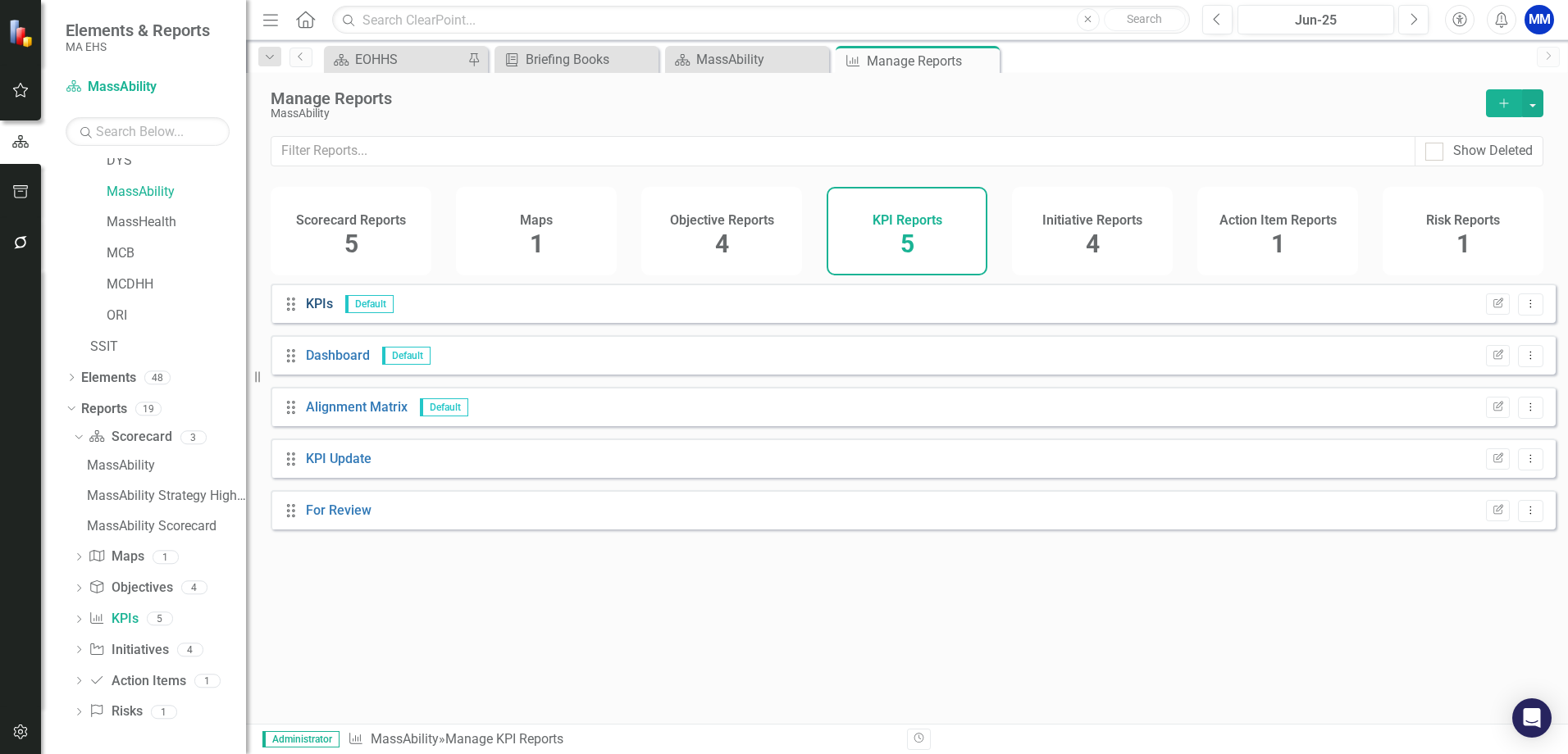
click at [318, 312] on link "KPIs" at bounding box center [319, 303] width 27 height 16
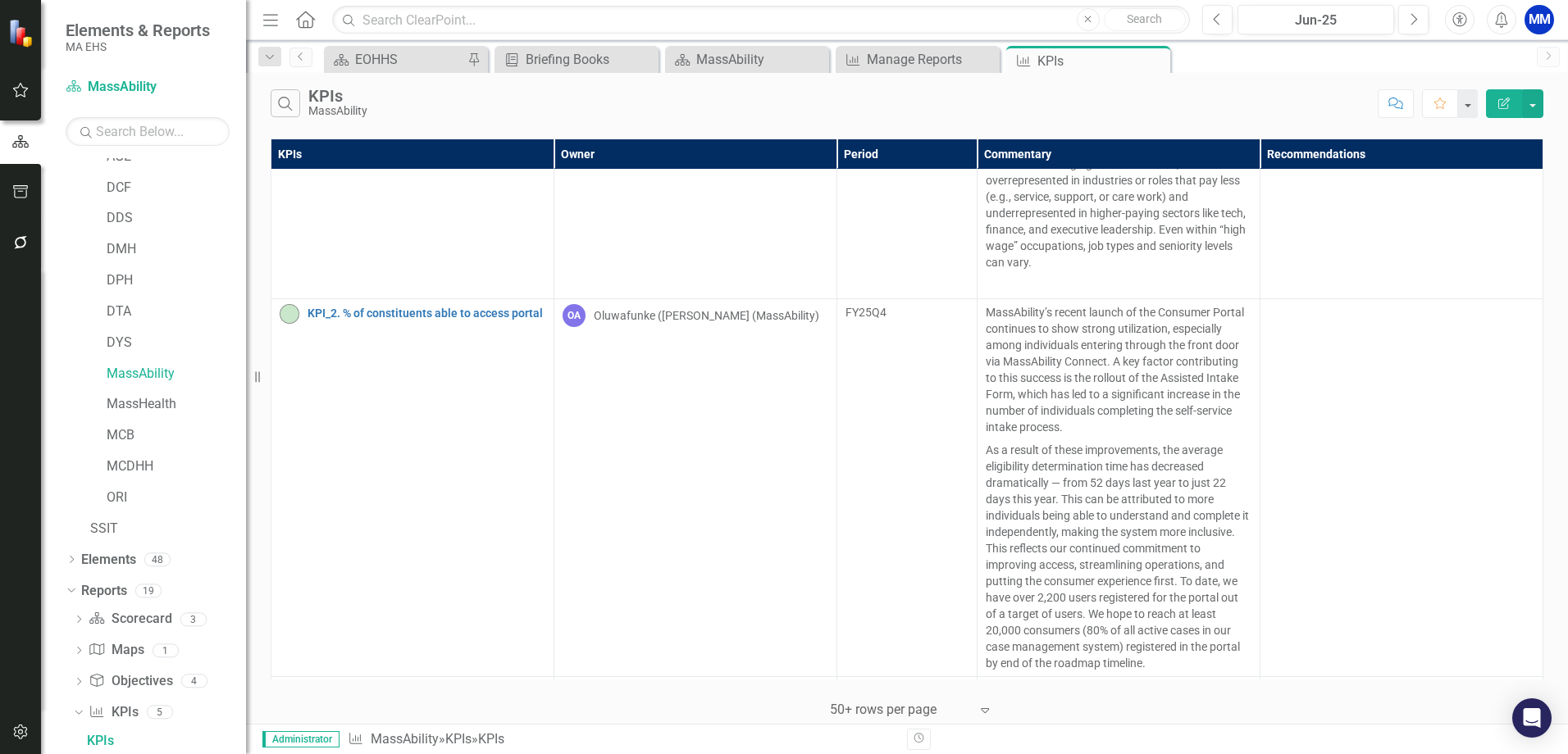
scroll to position [534, 0]
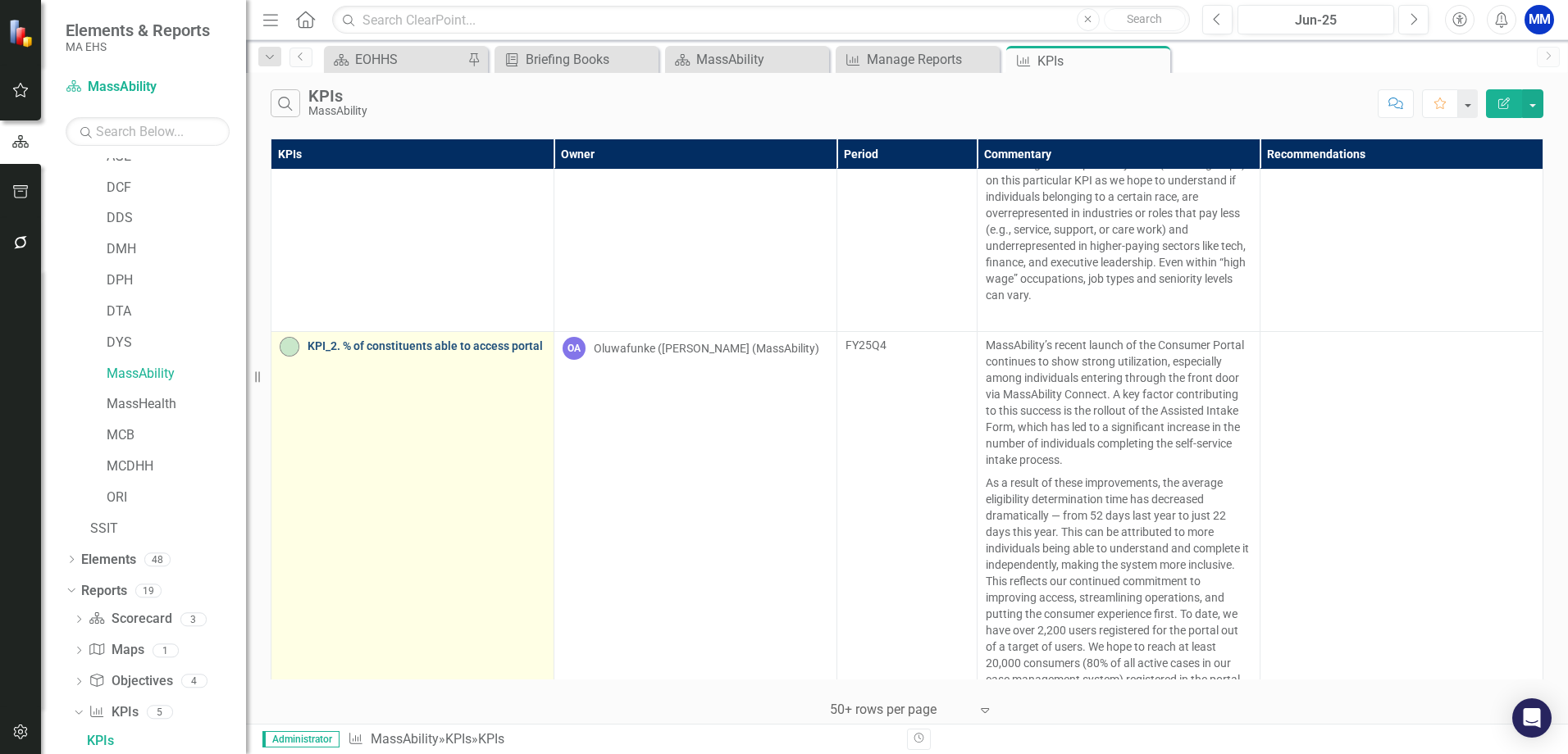
click at [468, 341] on link "KPI_2. % of constituents able to access portal" at bounding box center [427, 346] width 238 height 12
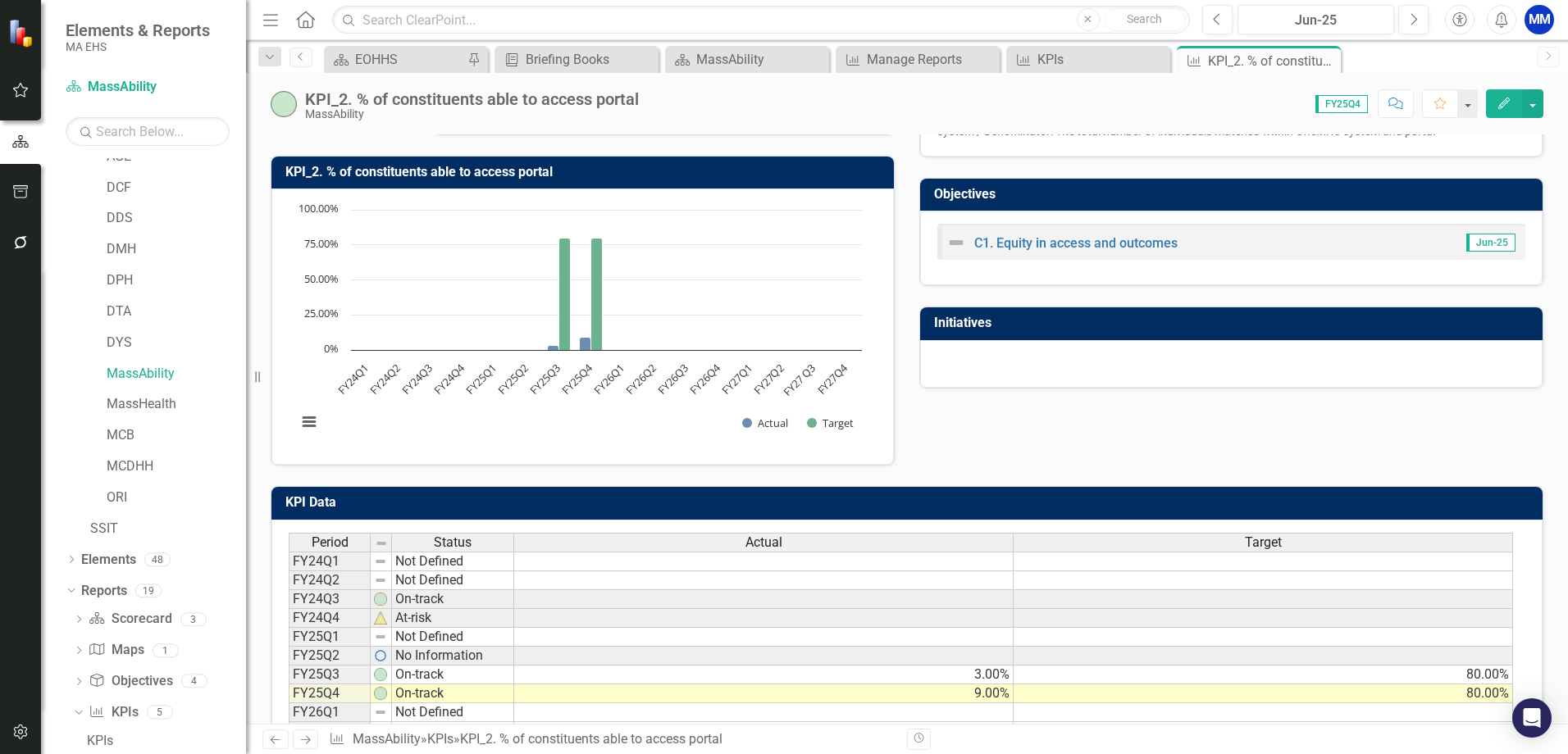
scroll to position [325, 0]
